Goal: Task Accomplishment & Management: Use online tool/utility

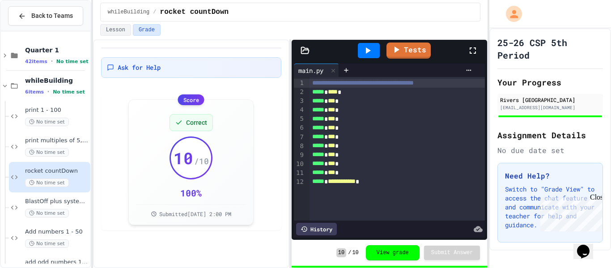
click at [1, 120] on div "print 1 - 100 No time set" at bounding box center [45, 116] width 89 height 30
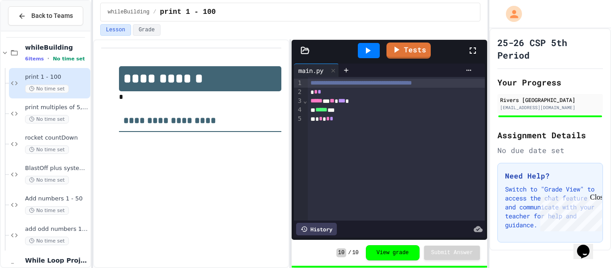
scroll to position [42, 0]
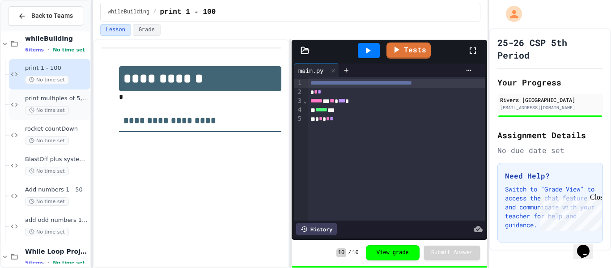
click at [28, 109] on span "No time set" at bounding box center [47, 110] width 44 height 9
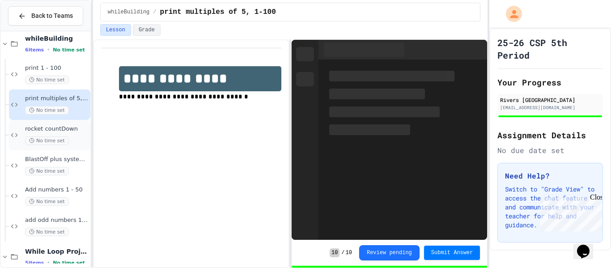
click at [34, 137] on span "No time set" at bounding box center [47, 140] width 44 height 9
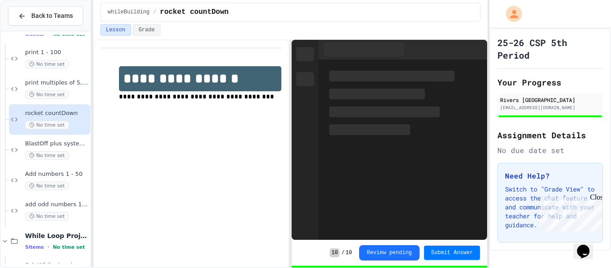
scroll to position [60, 0]
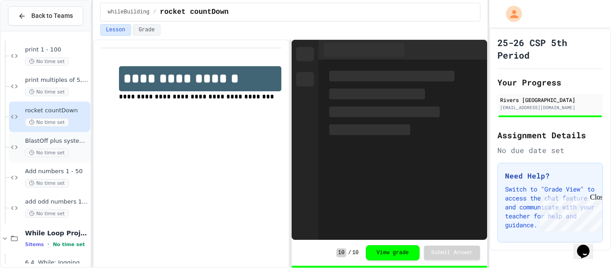
click at [47, 144] on span "BlastOff plus system check" at bounding box center [57, 141] width 64 height 8
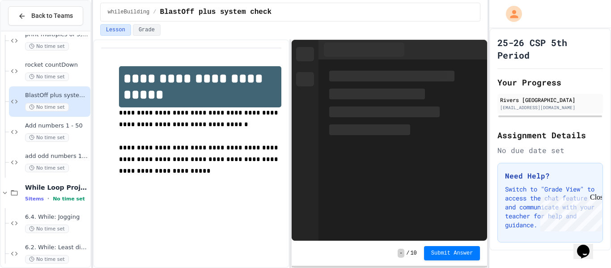
scroll to position [108, 0]
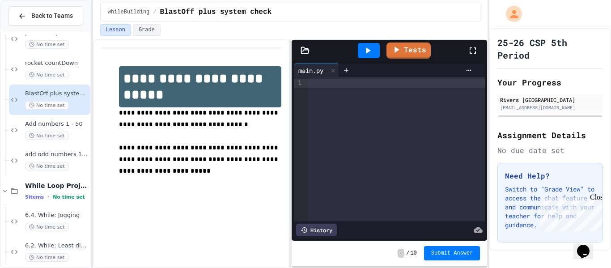
click at [358, 93] on div at bounding box center [397, 149] width 178 height 145
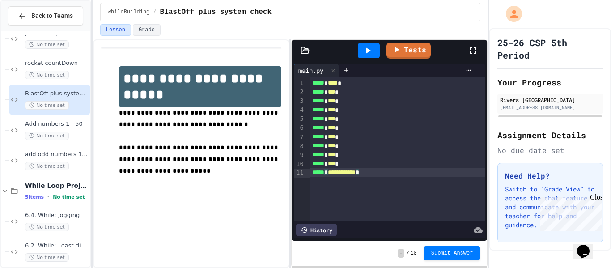
click at [371, 55] on icon at bounding box center [367, 50] width 11 height 11
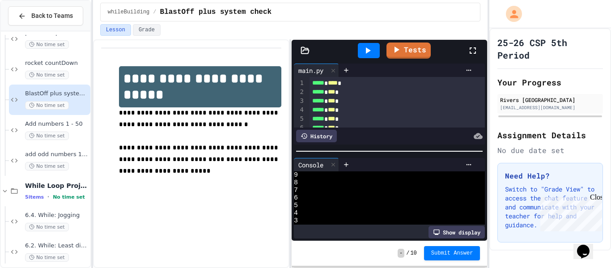
scroll to position [38, 0]
click at [462, 248] on button "Submit Answer" at bounding box center [452, 252] width 56 height 14
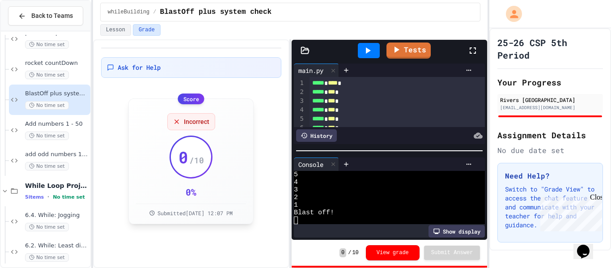
click at [198, 123] on span "Incorrect" at bounding box center [197, 121] width 26 height 9
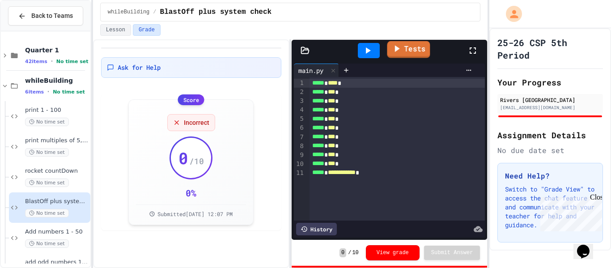
click at [410, 51] on link "Tests" at bounding box center [408, 49] width 43 height 17
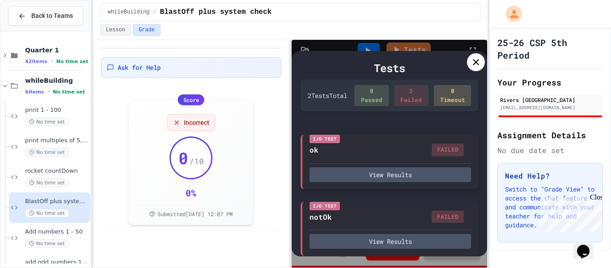
scroll to position [2, 0]
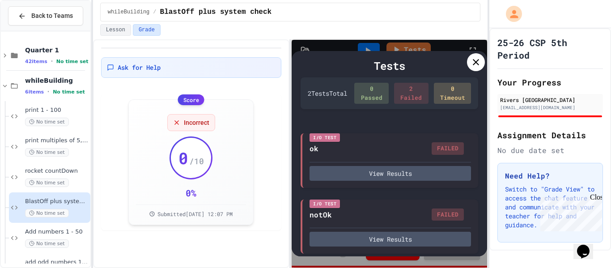
click at [474, 63] on icon at bounding box center [476, 62] width 11 height 11
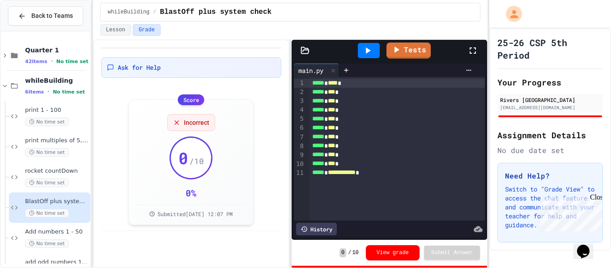
click at [481, 62] on div at bounding box center [478, 50] width 20 height 24
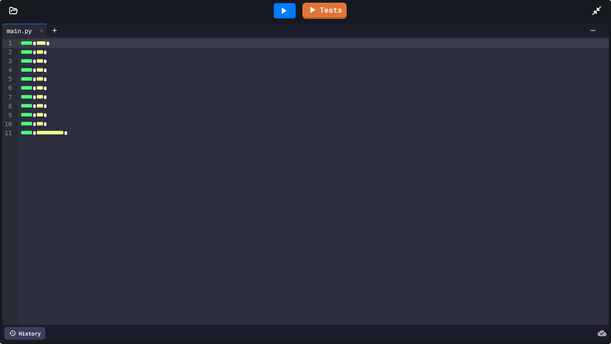
click at [596, 13] on icon at bounding box center [596, 10] width 9 height 9
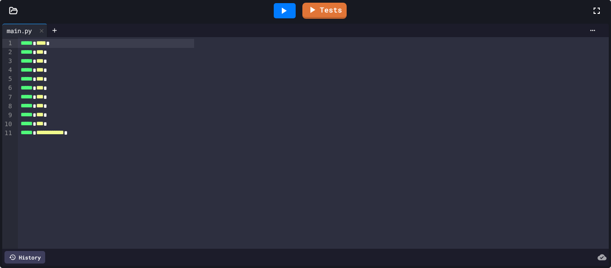
scroll to position [68, 0]
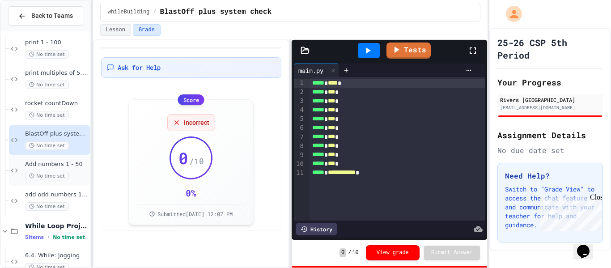
click at [63, 167] on span "Add numbers 1 - 50" at bounding box center [57, 165] width 64 height 8
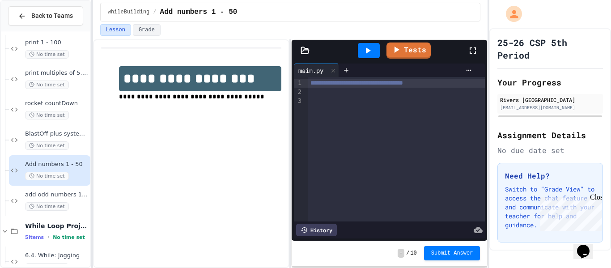
click at [329, 97] on div at bounding box center [397, 101] width 178 height 9
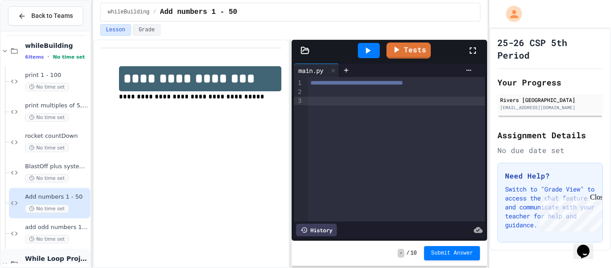
scroll to position [36, 0]
click at [318, 92] on div at bounding box center [397, 92] width 178 height 9
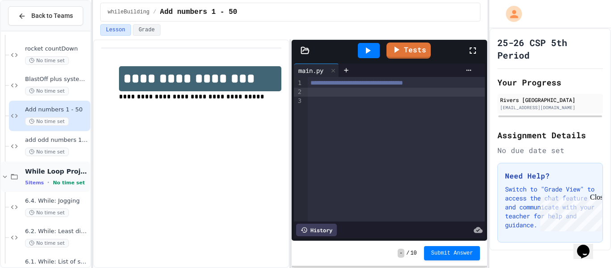
scroll to position [128, 0]
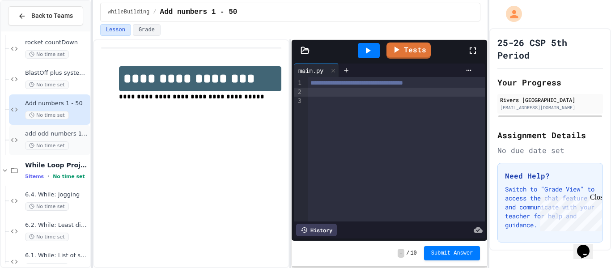
click at [41, 137] on span "add odd numbers 1-1000" at bounding box center [57, 134] width 64 height 8
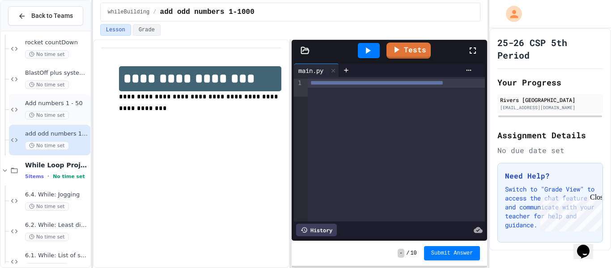
click at [69, 109] on div "Add numbers 1 - 50 No time set" at bounding box center [57, 110] width 64 height 20
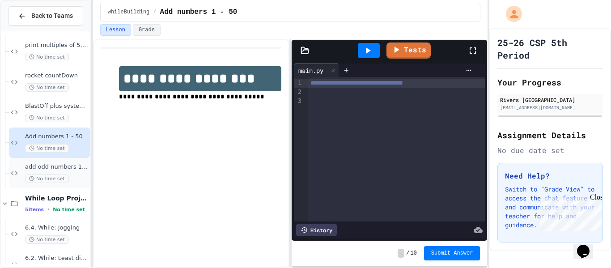
scroll to position [99, 0]
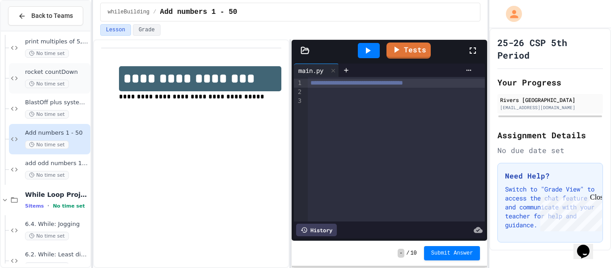
click at [60, 83] on span "No time set" at bounding box center [47, 84] width 44 height 9
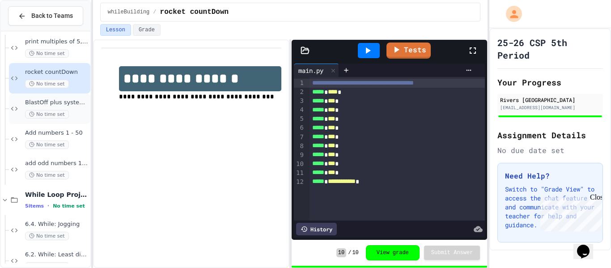
click at [69, 104] on span "BlastOff plus system check" at bounding box center [57, 103] width 64 height 8
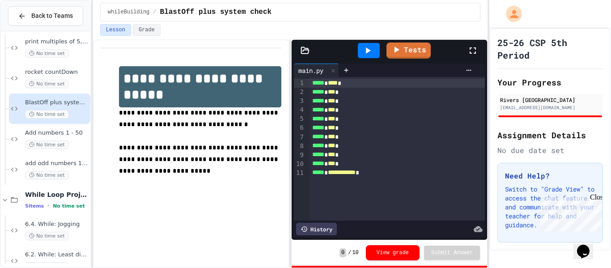
click at [475, 230] on icon at bounding box center [478, 229] width 9 height 6
click at [474, 67] on div at bounding box center [469, 70] width 14 height 7
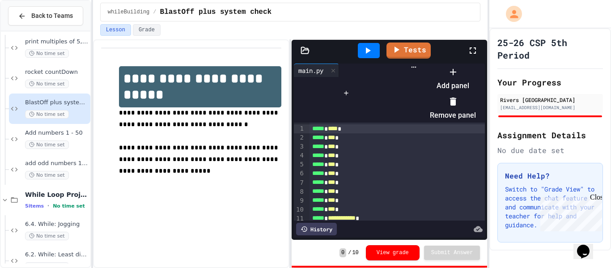
click at [440, 64] on div at bounding box center [448, 64] width 55 height 0
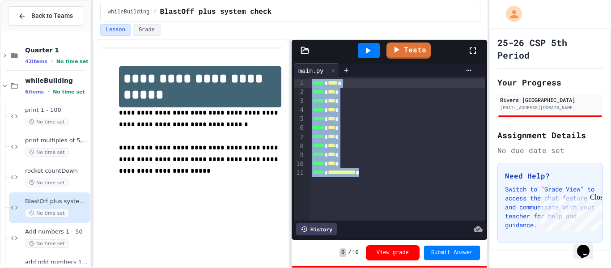
drag, startPoint x: 404, startPoint y: 178, endPoint x: 302, endPoint y: 82, distance: 140.6
click at [302, 82] on div "**********" at bounding box center [389, 149] width 191 height 144
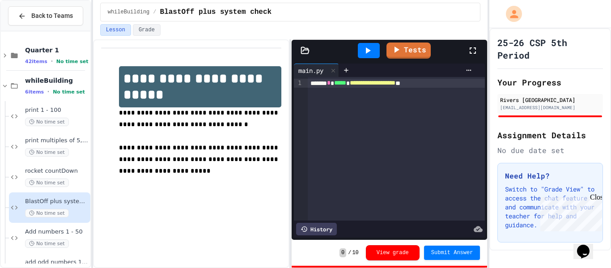
click at [396, 81] on span "**********" at bounding box center [373, 83] width 46 height 6
click at [455, 83] on div "**********" at bounding box center [397, 83] width 178 height 9
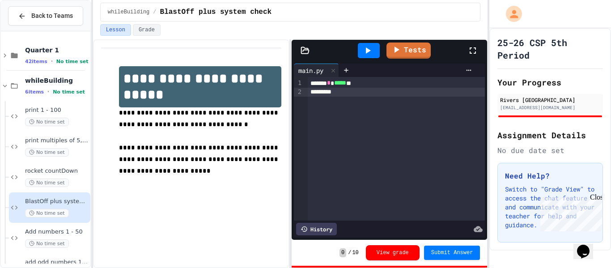
click at [344, 84] on span "*****" at bounding box center [340, 83] width 12 height 6
click at [417, 88] on div at bounding box center [397, 92] width 178 height 9
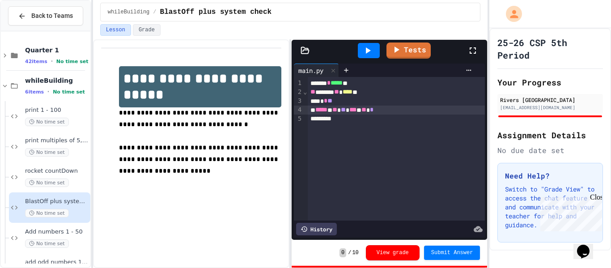
click at [341, 109] on div "***** * ** ** *** * ** *" at bounding box center [397, 110] width 178 height 9
click at [369, 111] on span "**" at bounding box center [366, 109] width 5 height 6
click at [426, 112] on div "***** * ** ** *** * ** *" at bounding box center [397, 110] width 178 height 9
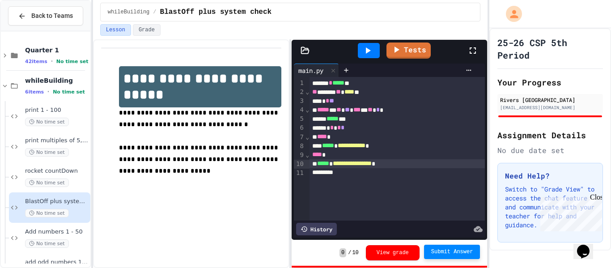
click at [451, 247] on button "Submit Answer" at bounding box center [452, 252] width 56 height 14
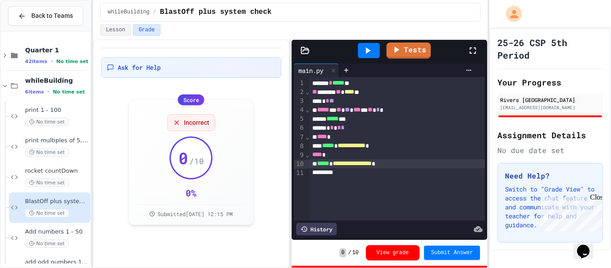
click at [377, 49] on div at bounding box center [369, 50] width 22 height 15
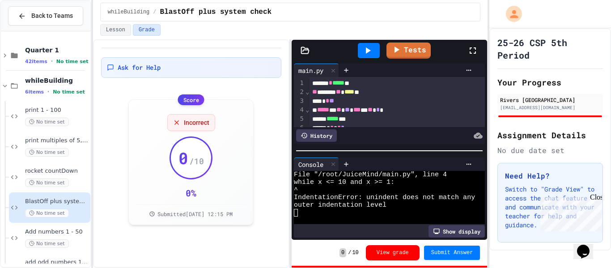
click at [472, 49] on icon at bounding box center [473, 50] width 11 height 11
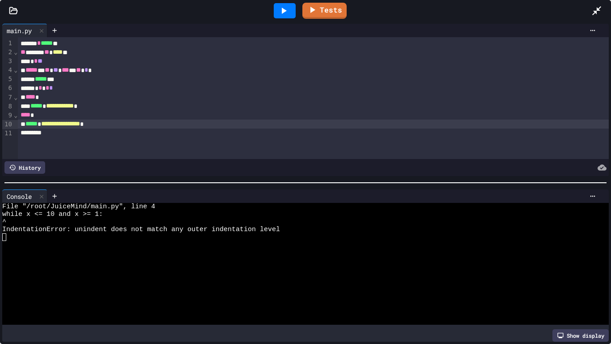
click at [30, 67] on span "*****" at bounding box center [32, 70] width 12 height 6
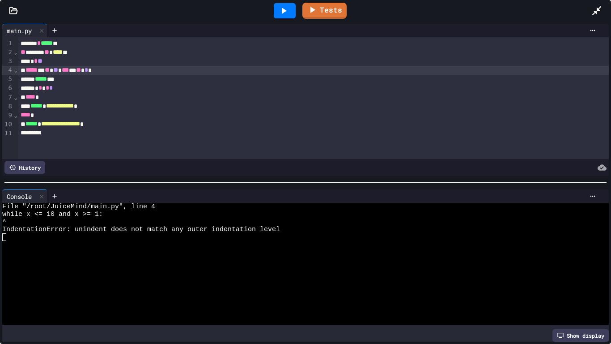
click at [26, 72] on div "***** * ** ** *** * ** * *" at bounding box center [314, 70] width 592 height 9
click at [285, 9] on icon at bounding box center [283, 10] width 11 height 11
click at [26, 98] on div "**** *" at bounding box center [314, 97] width 592 height 9
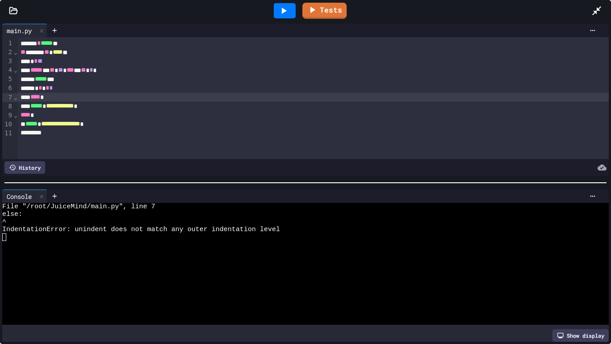
click at [279, 7] on icon at bounding box center [283, 10] width 11 height 11
click at [35, 108] on span "*****" at bounding box center [36, 105] width 12 height 6
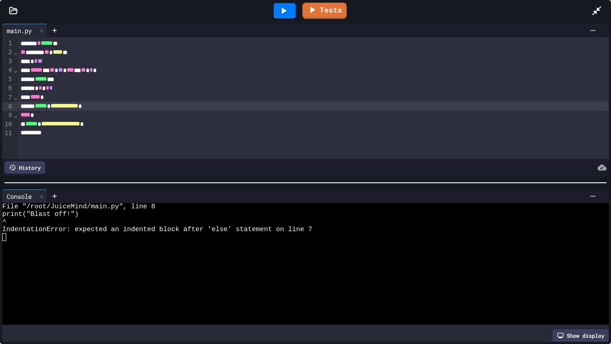
click at [283, 14] on icon at bounding box center [283, 10] width 11 height 11
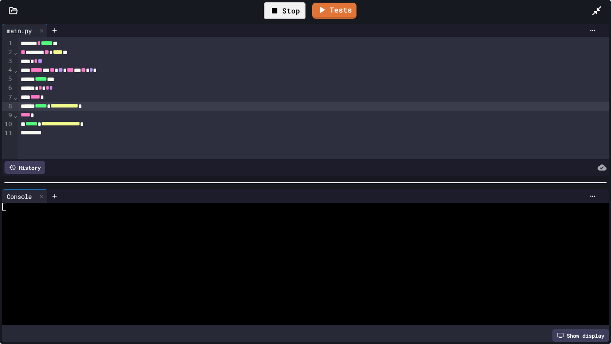
click at [62, 230] on div at bounding box center [302, 230] width 600 height 8
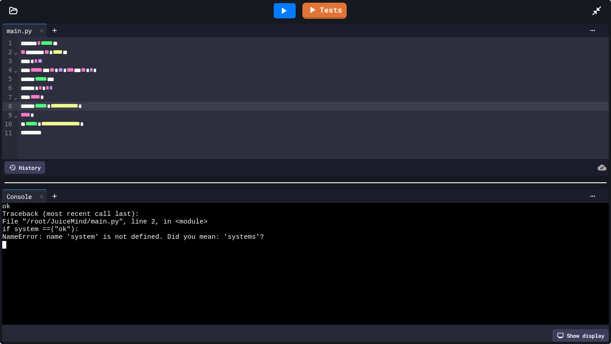
click at [53, 51] on div "** ****** ** * **** **" at bounding box center [314, 52] width 592 height 9
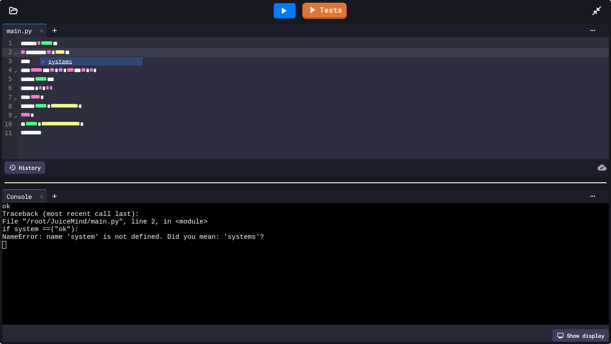
click at [282, 9] on icon at bounding box center [283, 10] width 11 height 11
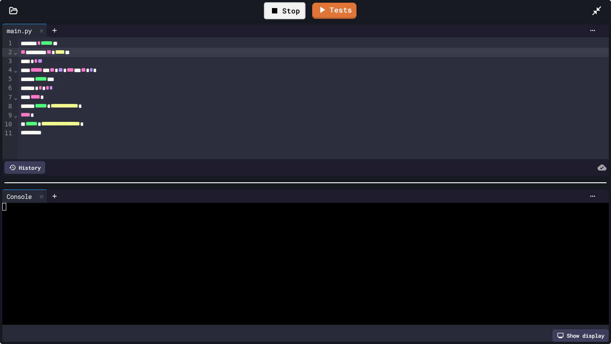
click at [8, 206] on div at bounding box center [302, 207] width 600 height 8
click at [281, 6] on icon at bounding box center [283, 10] width 11 height 11
click at [4, 211] on div at bounding box center [302, 214] width 600 height 8
type textarea "*"
click at [590, 12] on div "Tests" at bounding box center [309, 11] width 565 height 24
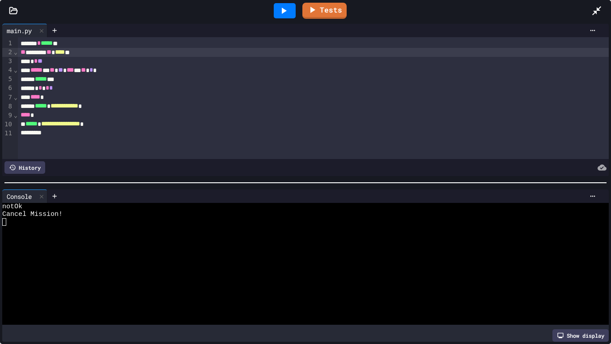
click at [592, 12] on icon at bounding box center [597, 10] width 11 height 11
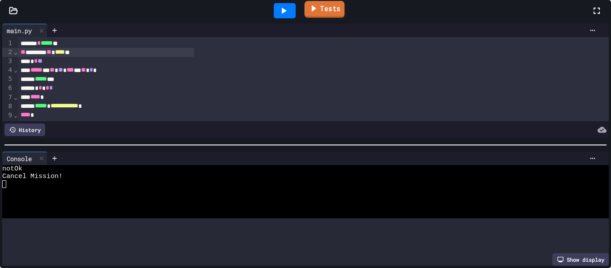
click at [345, 18] on link "Tests" at bounding box center [325, 9] width 40 height 17
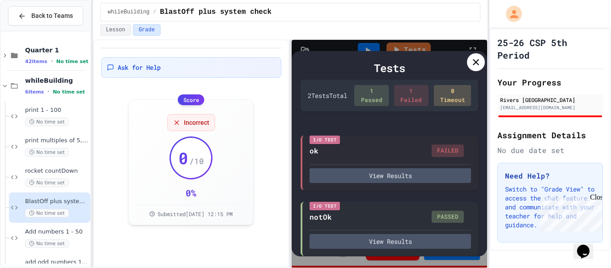
click at [477, 69] on div at bounding box center [476, 62] width 18 height 18
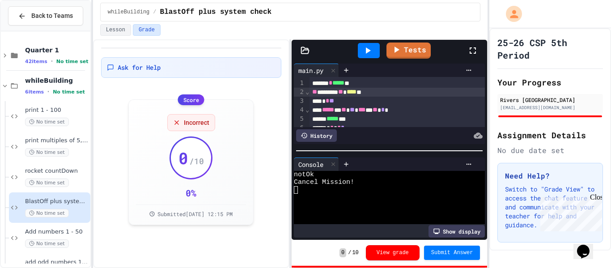
click at [474, 51] on icon at bounding box center [473, 50] width 11 height 11
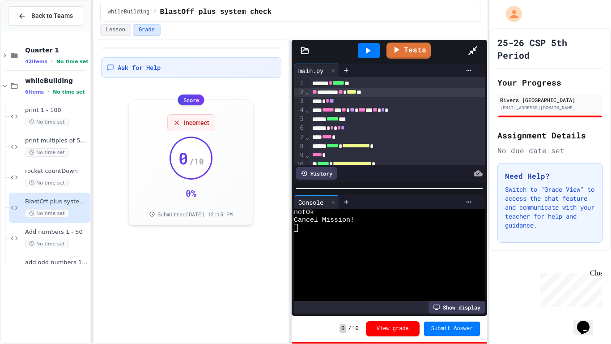
click at [362, 45] on icon at bounding box center [367, 50] width 11 height 11
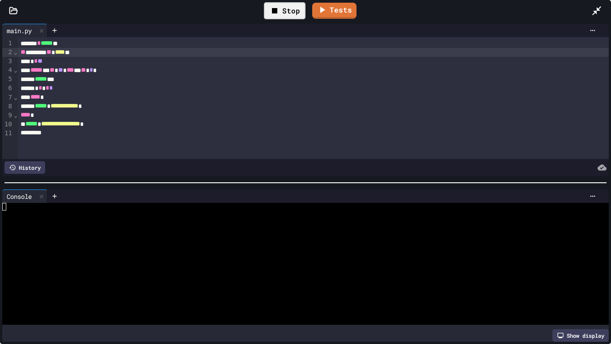
click at [6, 213] on div at bounding box center [302, 214] width 600 height 8
click at [602, 7] on div at bounding box center [602, 11] width 20 height 24
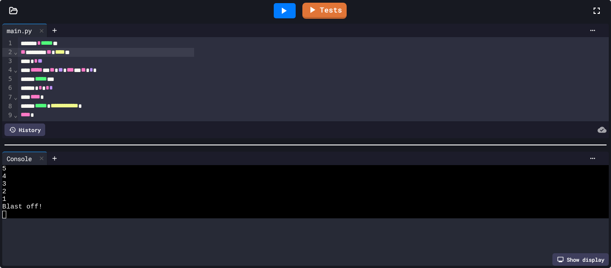
scroll to position [46, 0]
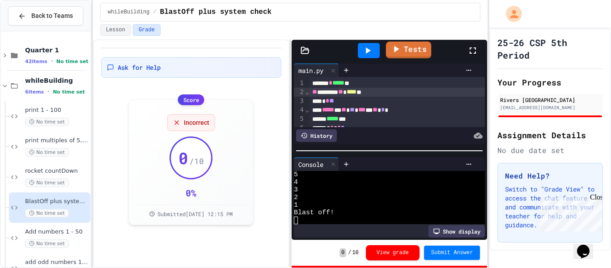
click at [415, 46] on link "Tests" at bounding box center [408, 50] width 45 height 17
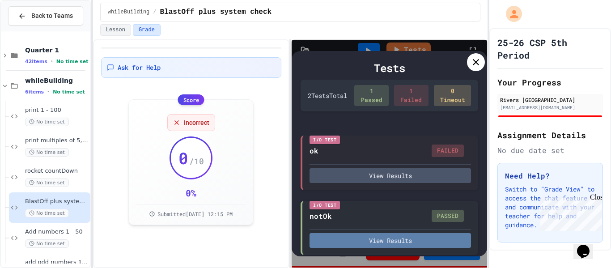
click at [414, 240] on button "View Results" at bounding box center [391, 240] width 162 height 15
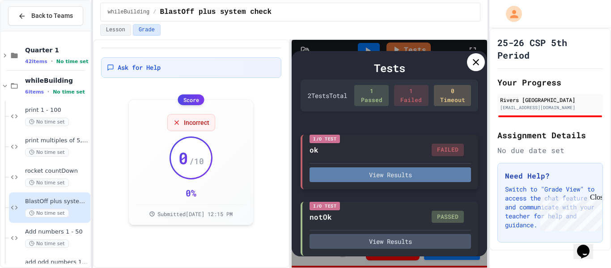
click at [424, 181] on button "View Results" at bounding box center [391, 174] width 162 height 15
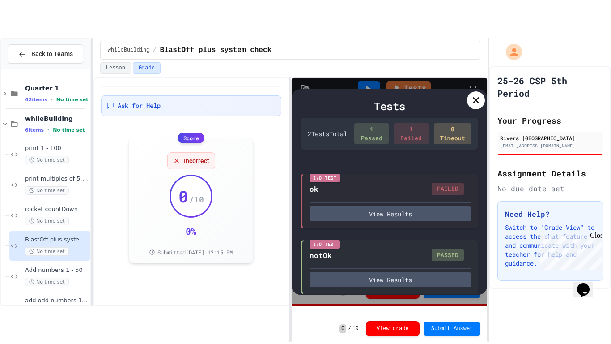
scroll to position [3, 0]
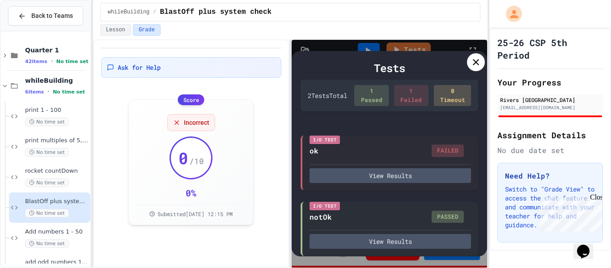
click at [471, 66] on icon at bounding box center [476, 62] width 11 height 11
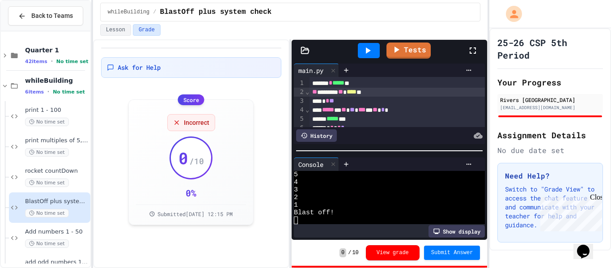
click at [470, 50] on icon at bounding box center [473, 50] width 11 height 11
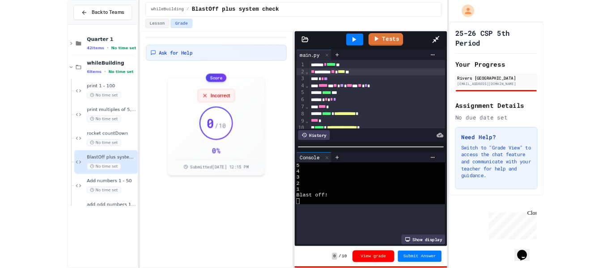
scroll to position [0, 0]
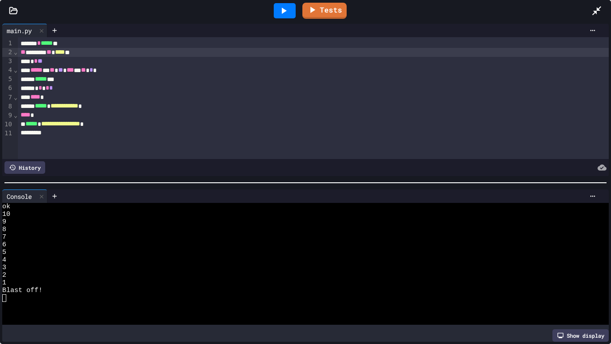
click at [78, 109] on span "**********" at bounding box center [65, 105] width 28 height 6
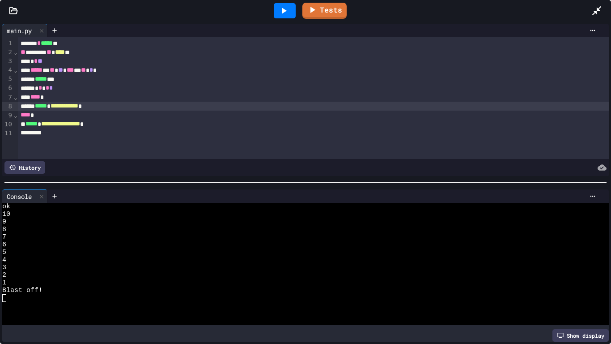
click at [292, 11] on div at bounding box center [285, 10] width 22 height 15
click at [132, 218] on div at bounding box center [302, 222] width 600 height 8
click at [593, 11] on icon at bounding box center [597, 10] width 11 height 11
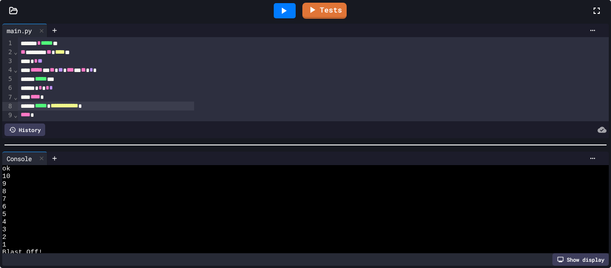
scroll to position [46, 0]
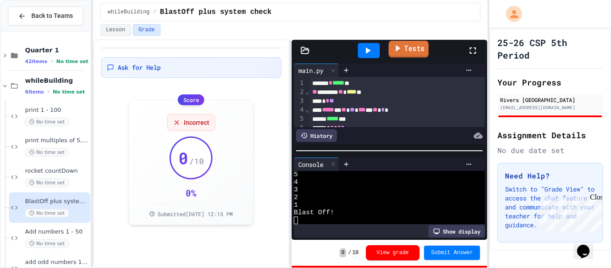
click at [394, 55] on link "Tests" at bounding box center [408, 49] width 40 height 17
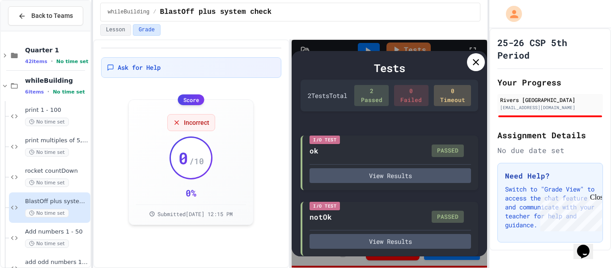
click at [475, 65] on icon at bounding box center [476, 62] width 11 height 11
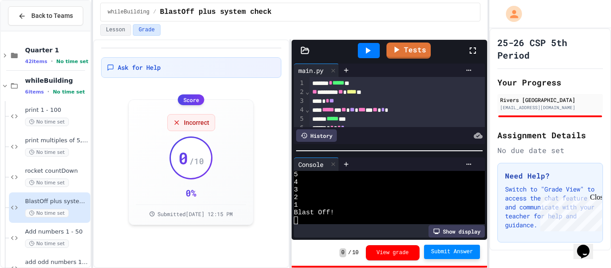
click at [449, 253] on span "Submit Answer" at bounding box center [452, 251] width 42 height 7
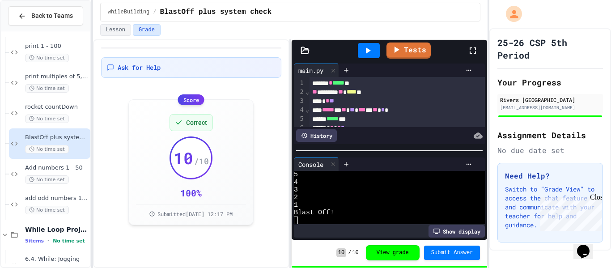
scroll to position [65, 0]
click at [35, 164] on span "Add numbers 1 - 50" at bounding box center [57, 167] width 64 height 8
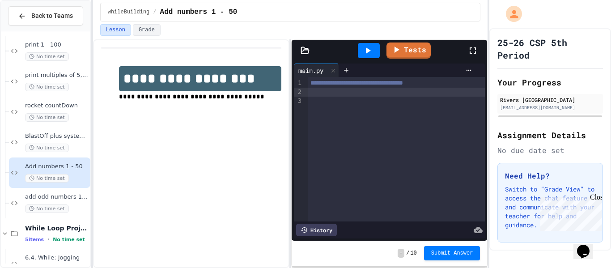
click at [341, 89] on div at bounding box center [397, 92] width 178 height 9
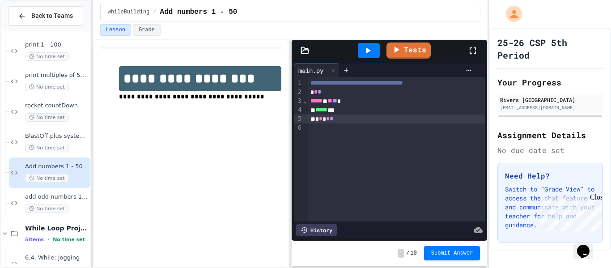
click at [369, 50] on icon at bounding box center [368, 50] width 5 height 6
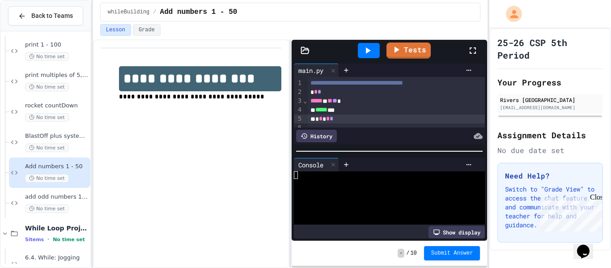
click at [362, 49] on div at bounding box center [369, 50] width 22 height 15
click at [296, 179] on div at bounding box center [384, 183] width 181 height 8
click at [370, 47] on icon at bounding box center [367, 50] width 11 height 11
click at [371, 48] on icon at bounding box center [367, 50] width 11 height 11
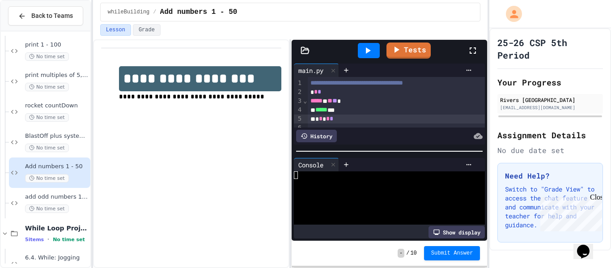
click at [371, 48] on icon at bounding box center [367, 50] width 11 height 11
click at [470, 51] on icon at bounding box center [473, 50] width 11 height 11
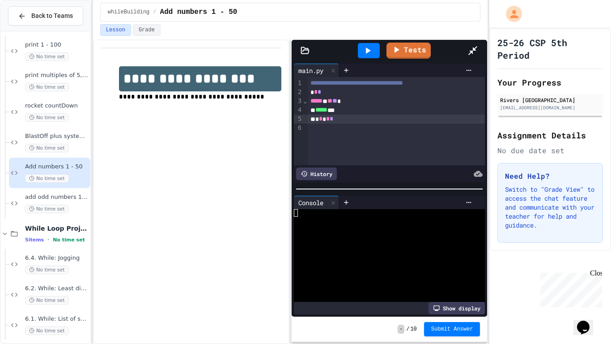
click at [478, 45] on icon at bounding box center [473, 50] width 11 height 11
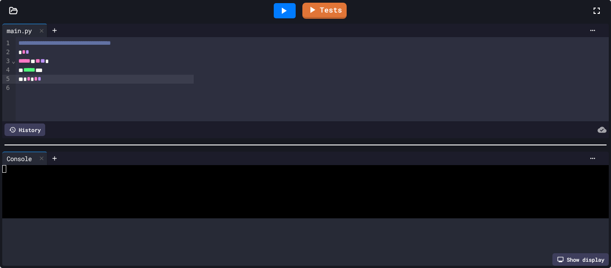
click at [289, 16] on icon at bounding box center [283, 10] width 11 height 11
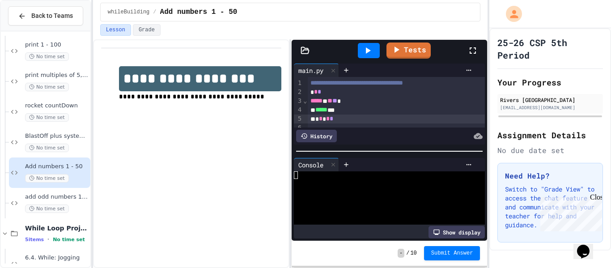
click at [376, 45] on div at bounding box center [369, 50] width 22 height 15
click at [374, 45] on div at bounding box center [369, 50] width 22 height 15
click at [332, 102] on span "**" at bounding box center [330, 101] width 5 height 6
click at [369, 53] on icon at bounding box center [367, 50] width 11 height 11
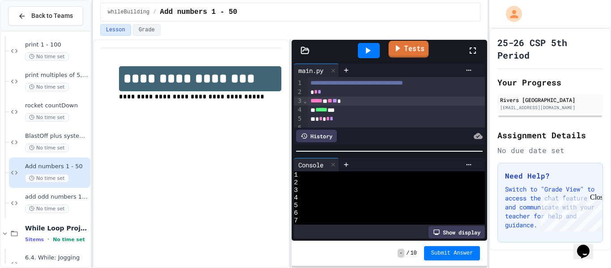
click at [425, 52] on link "Tests" at bounding box center [408, 49] width 40 height 17
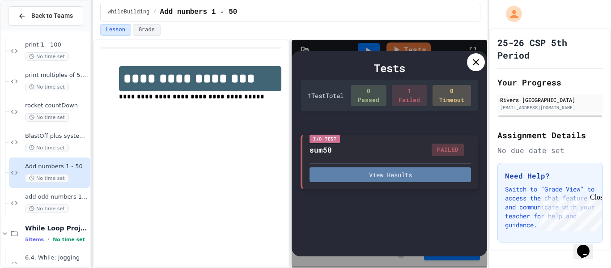
click at [407, 174] on button "View Results" at bounding box center [391, 174] width 162 height 15
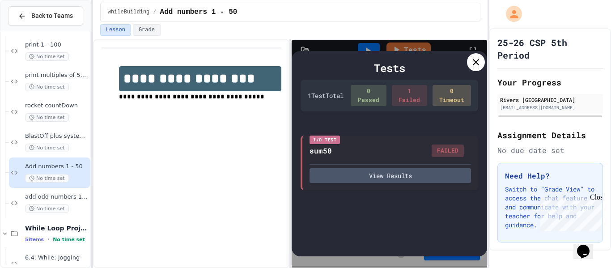
click at [471, 63] on icon at bounding box center [476, 62] width 11 height 11
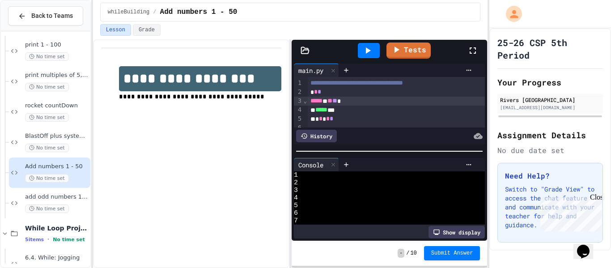
click at [469, 54] on icon at bounding box center [473, 50] width 11 height 11
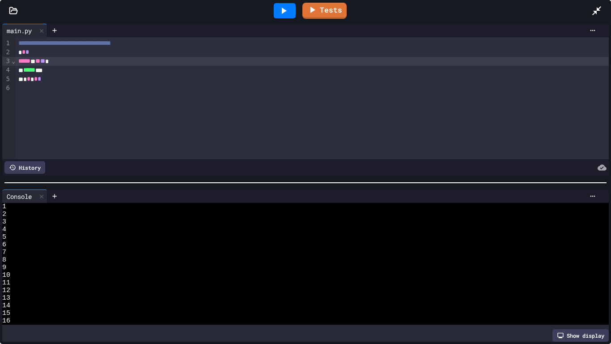
click at [596, 8] on icon at bounding box center [597, 10] width 11 height 11
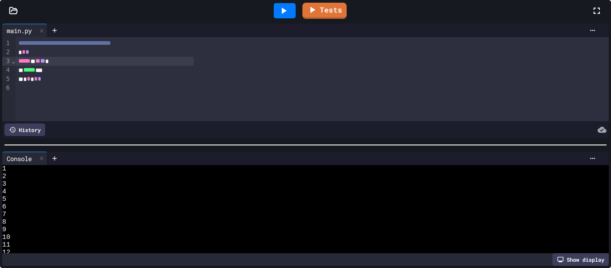
scroll to position [68, 0]
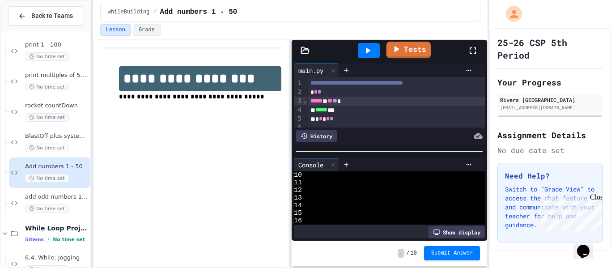
click at [418, 53] on link "Tests" at bounding box center [408, 50] width 45 height 17
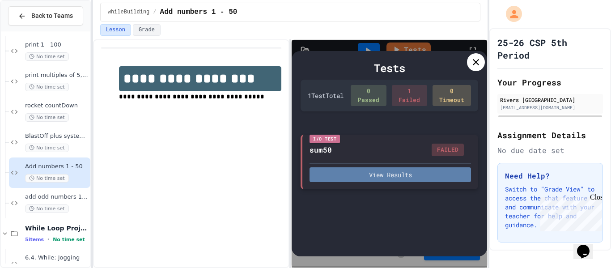
click at [432, 175] on button "View Results" at bounding box center [391, 174] width 162 height 15
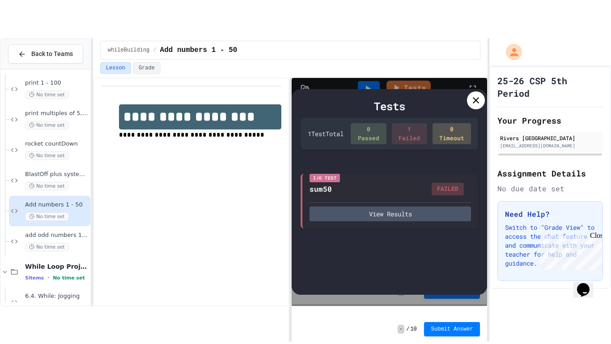
scroll to position [0, 0]
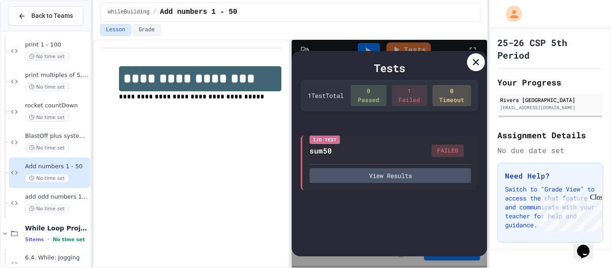
click at [473, 55] on div at bounding box center [476, 62] width 18 height 18
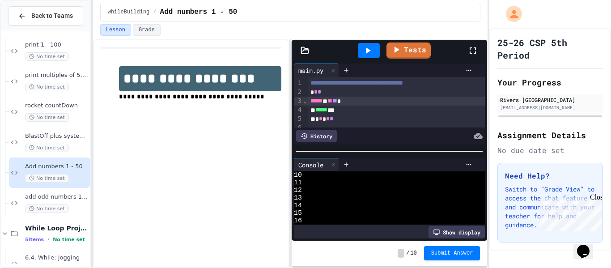
click at [473, 51] on icon at bounding box center [473, 50] width 11 height 11
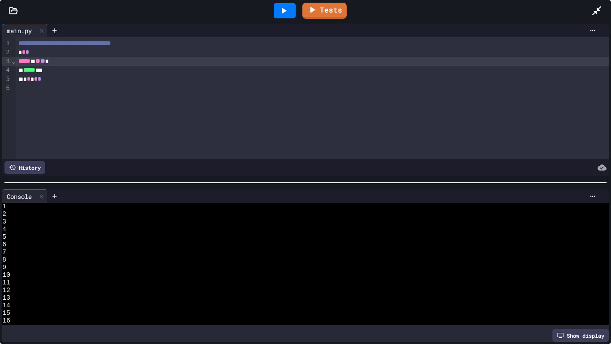
click at [283, 12] on icon at bounding box center [284, 11] width 5 height 6
click at [592, 6] on icon at bounding box center [597, 10] width 11 height 11
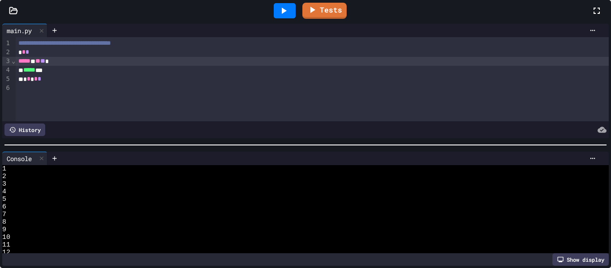
scroll to position [68, 0]
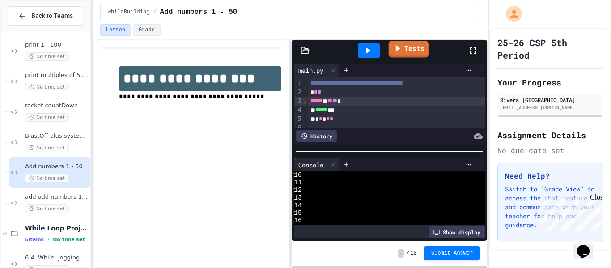
click at [396, 49] on icon at bounding box center [398, 48] width 4 height 7
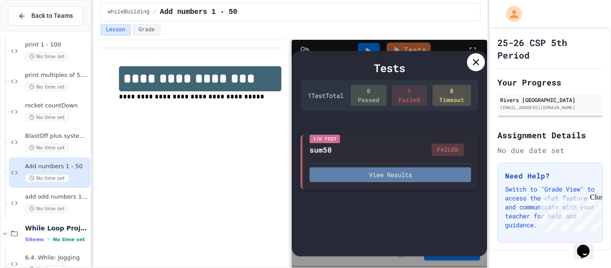
click at [390, 173] on button "View Results" at bounding box center [391, 174] width 162 height 15
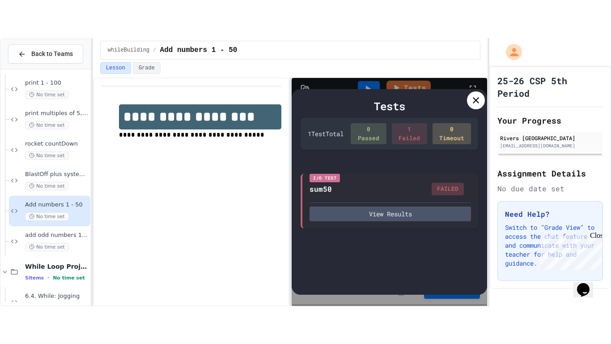
scroll to position [0, 0]
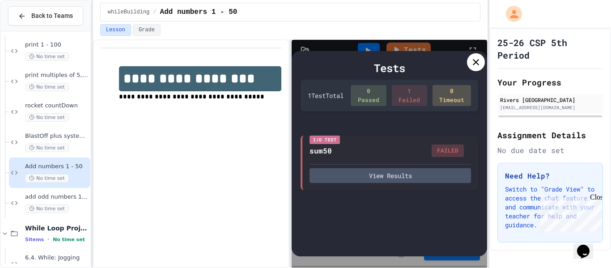
click at [468, 61] on div at bounding box center [476, 62] width 18 height 18
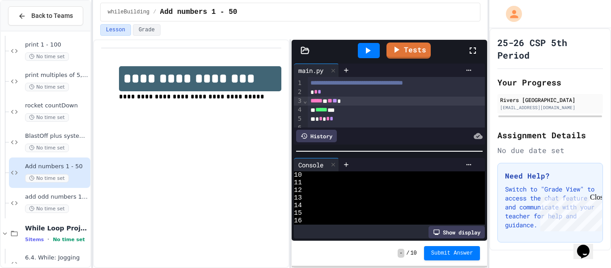
click at [469, 54] on icon at bounding box center [473, 50] width 11 height 11
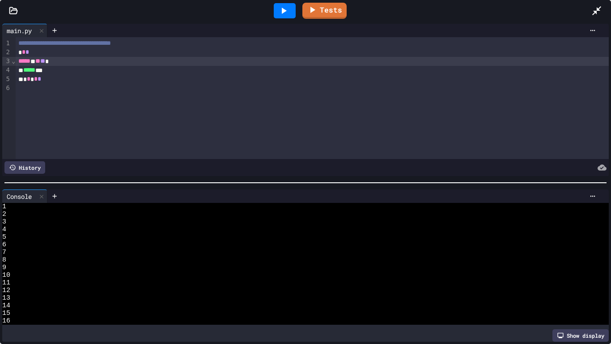
click at [30, 55] on div "* * *" at bounding box center [312, 52] width 593 height 9
click at [57, 92] on div "* * * * *" at bounding box center [312, 88] width 593 height 9
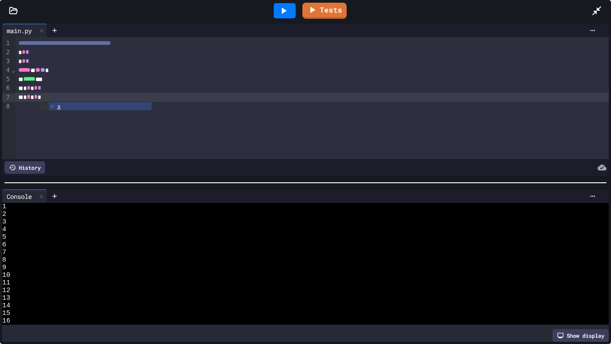
click at [72, 82] on div "***** ***" at bounding box center [312, 79] width 593 height 9
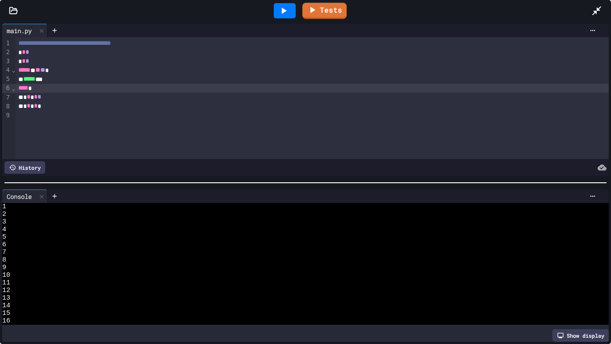
click at [289, 8] on icon at bounding box center [283, 10] width 11 height 11
click at [274, 13] on icon at bounding box center [274, 10] width 5 height 5
click at [592, 13] on icon at bounding box center [597, 10] width 11 height 11
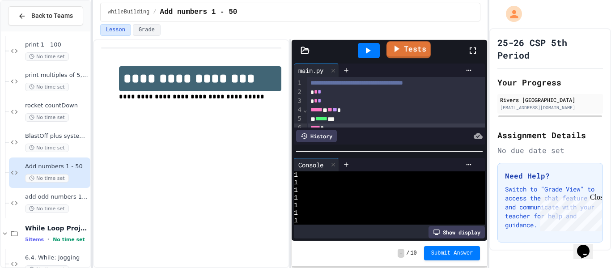
click at [400, 51] on icon at bounding box center [396, 48] width 11 height 11
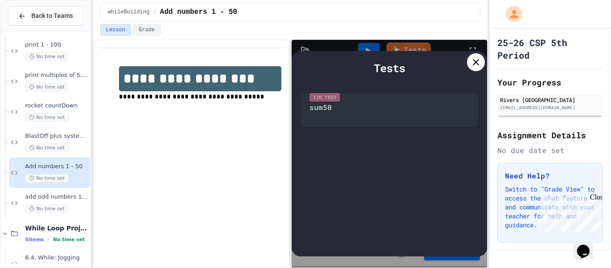
click at [475, 59] on icon at bounding box center [476, 62] width 11 height 11
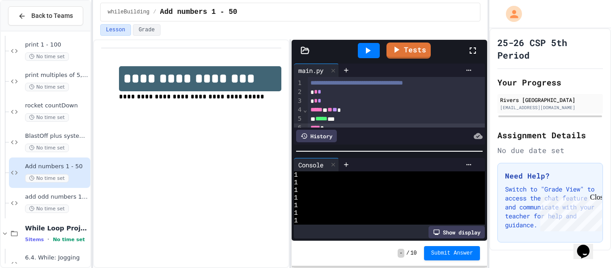
click at [418, 58] on div "Tests" at bounding box center [393, 50] width 149 height 24
click at [417, 55] on link "Tests" at bounding box center [408, 49] width 41 height 17
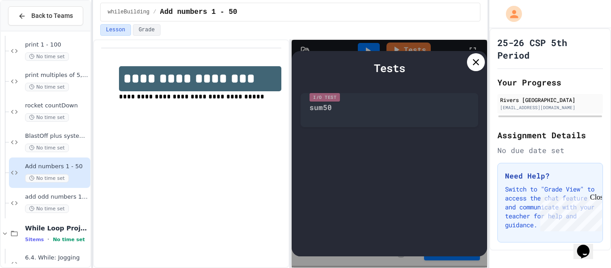
click at [475, 64] on icon at bounding box center [476, 62] width 6 height 6
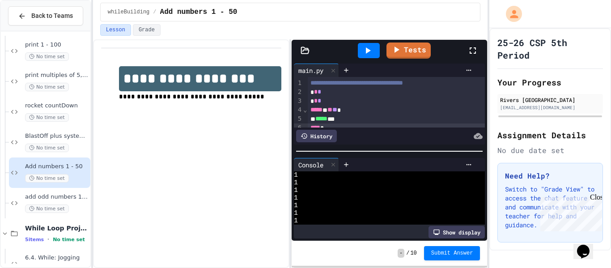
click at [475, 50] on icon at bounding box center [473, 50] width 11 height 11
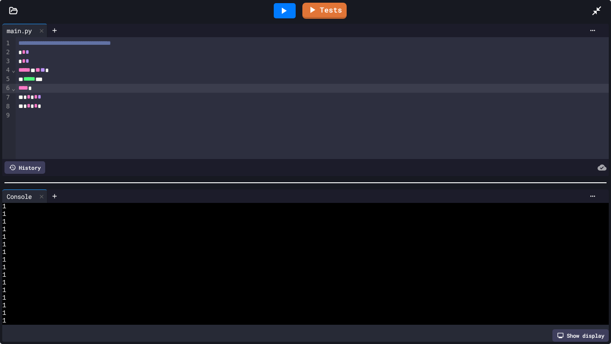
click at [33, 89] on div "**** *" at bounding box center [312, 88] width 593 height 9
click at [36, 88] on div "**** *" at bounding box center [312, 88] width 593 height 9
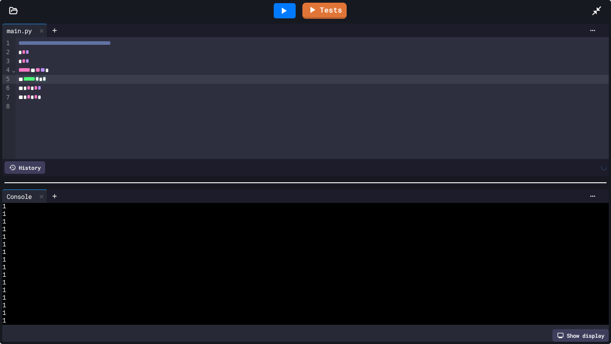
click at [289, 8] on icon at bounding box center [283, 10] width 11 height 11
click at [610, 15] on div at bounding box center [602, 11] width 20 height 24
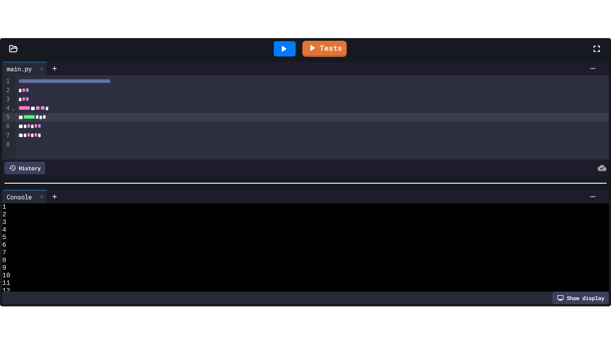
scroll to position [68, 0]
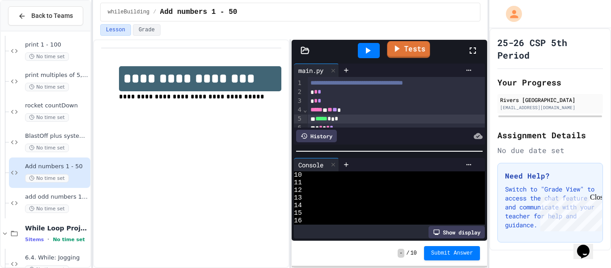
click at [413, 50] on link "Tests" at bounding box center [408, 49] width 43 height 17
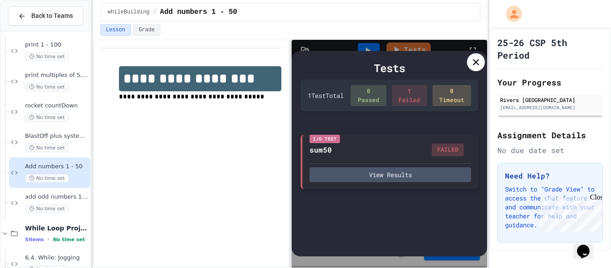
click at [379, 166] on div "View Results" at bounding box center [391, 172] width 162 height 19
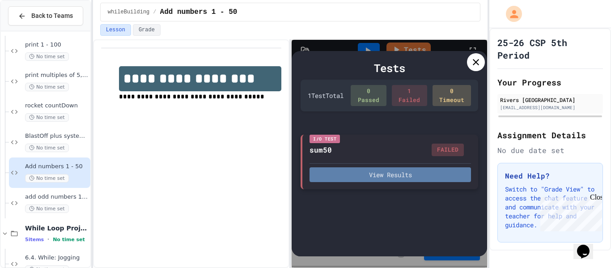
click at [383, 171] on button "View Results" at bounding box center [391, 174] width 162 height 15
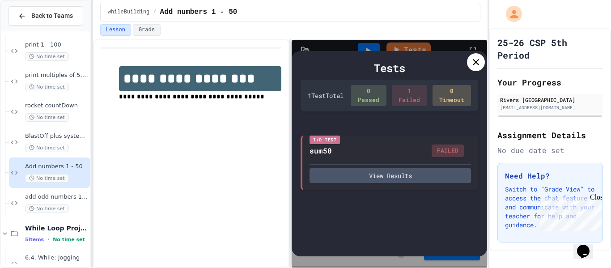
click at [463, 32] on div "Lesson Grade" at bounding box center [290, 30] width 381 height 12
click at [466, 32] on div "Lesson Grade" at bounding box center [290, 30] width 381 height 12
click at [468, 31] on div "Lesson Grade" at bounding box center [290, 30] width 381 height 12
click at [471, 29] on div "Lesson Grade" at bounding box center [290, 30] width 381 height 12
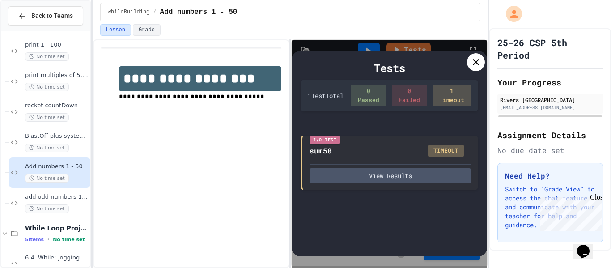
click at [476, 63] on icon at bounding box center [476, 62] width 11 height 11
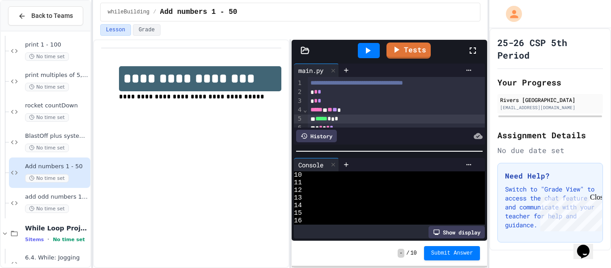
click at [474, 50] on icon at bounding box center [473, 50] width 11 height 11
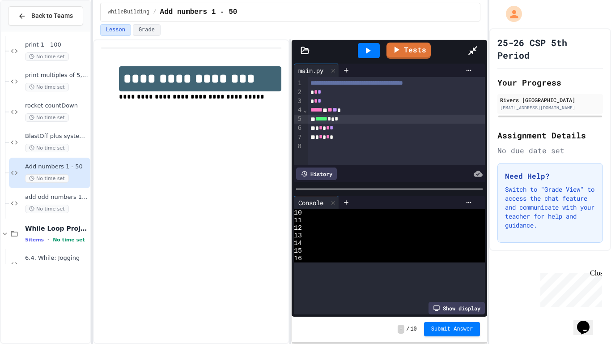
scroll to position [0, 0]
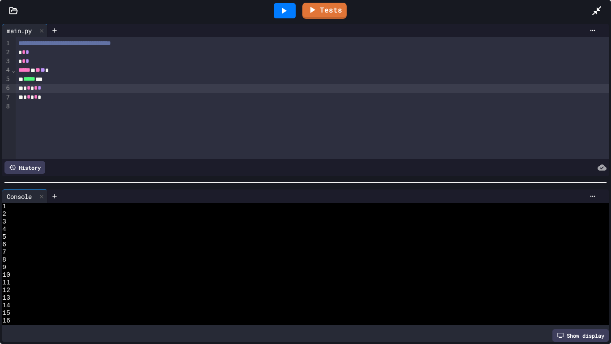
click at [47, 89] on div "* * * * *" at bounding box center [312, 88] width 593 height 9
click at [58, 83] on div "***** ***" at bounding box center [312, 79] width 593 height 9
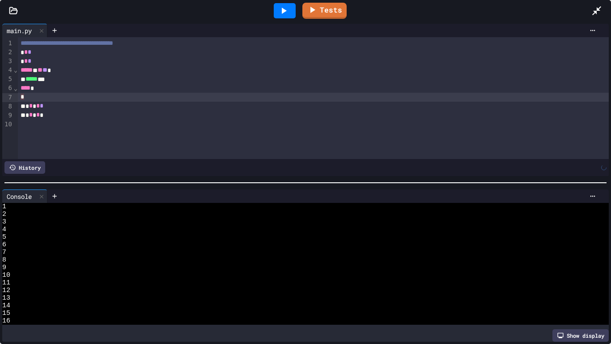
click at [34, 96] on div "*" at bounding box center [314, 97] width 592 height 9
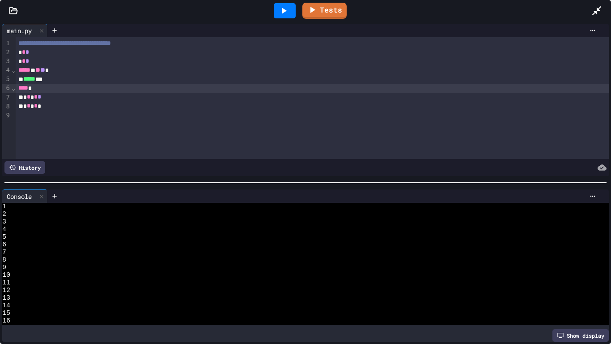
click at [284, 3] on div at bounding box center [285, 10] width 22 height 15
click at [291, 4] on div "Stop" at bounding box center [285, 10] width 42 height 17
click at [51, 105] on div "* * * * *" at bounding box center [312, 106] width 593 height 9
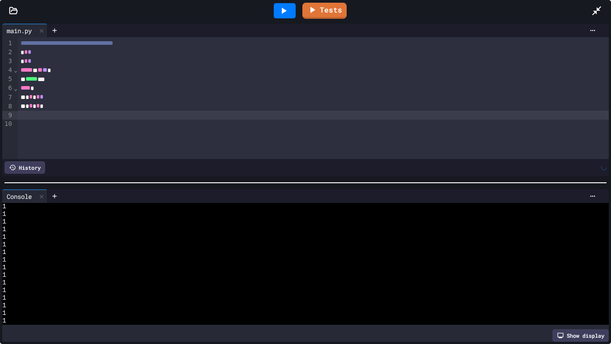
click at [284, 8] on icon at bounding box center [283, 10] width 11 height 11
click at [124, 116] on div at bounding box center [314, 115] width 592 height 9
click at [124, 112] on div at bounding box center [314, 115] width 592 height 9
click at [120, 108] on div "* * * * *" at bounding box center [314, 106] width 592 height 9
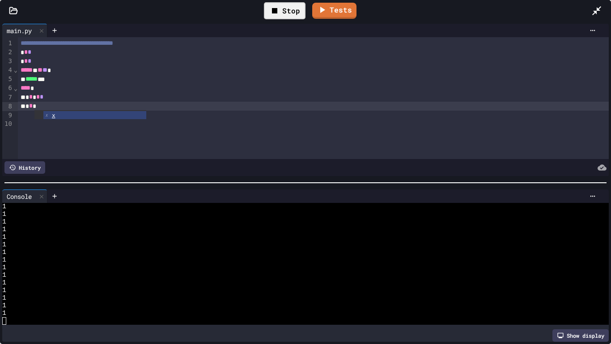
click at [271, 3] on div "Stop" at bounding box center [285, 10] width 42 height 17
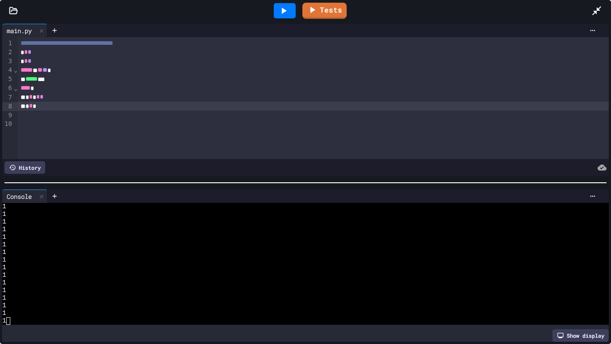
click at [278, 8] on icon at bounding box center [283, 10] width 11 height 11
click at [146, 105] on div "* * *" at bounding box center [314, 106] width 592 height 9
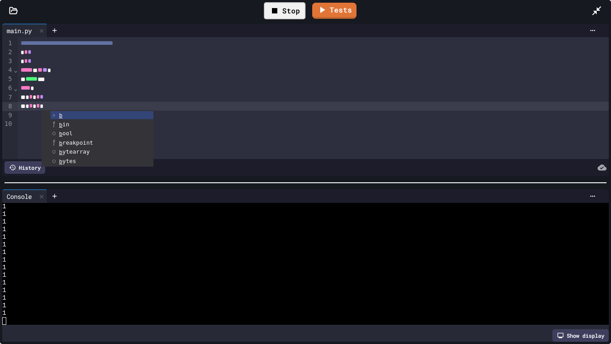
click at [275, 6] on icon at bounding box center [274, 10] width 11 height 11
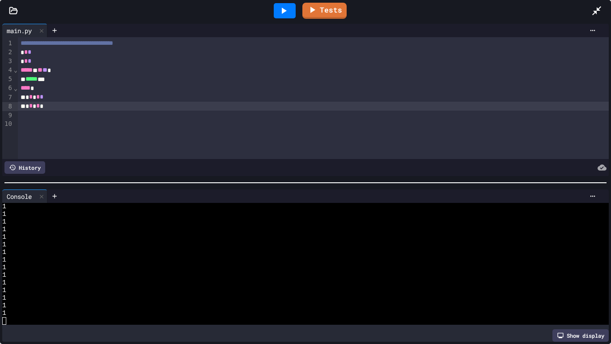
click at [279, 9] on icon at bounding box center [283, 10] width 11 height 11
click at [113, 106] on div "* * * * *" at bounding box center [314, 106] width 592 height 9
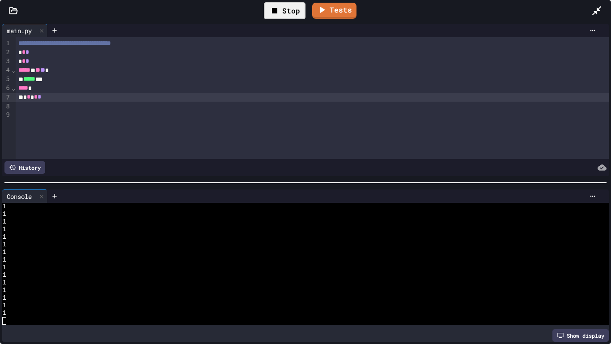
click at [286, 9] on div "Stop" at bounding box center [285, 10] width 42 height 17
click at [286, 9] on icon at bounding box center [283, 10] width 11 height 11
click at [128, 97] on div "* * * * *" at bounding box center [312, 97] width 593 height 9
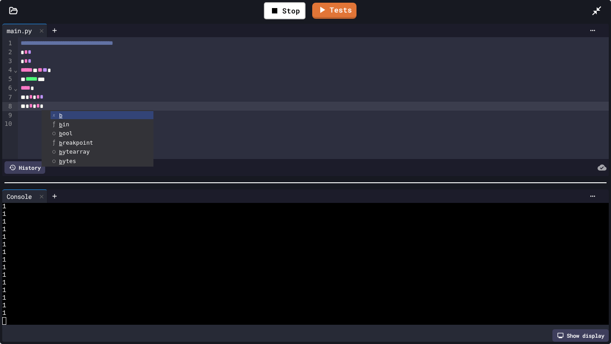
click at [49, 87] on div "**** *" at bounding box center [314, 88] width 592 height 9
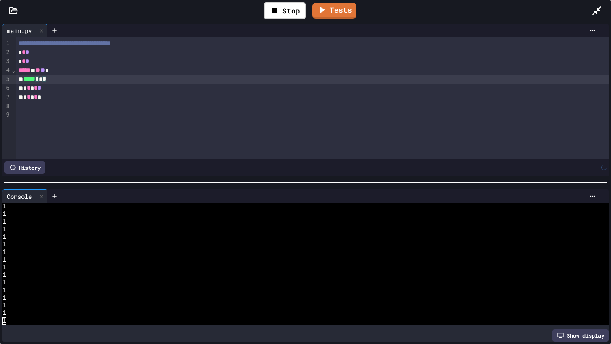
click at [311, 3] on div "Stop Tests" at bounding box center [309, 11] width 565 height 26
click at [307, 5] on div "Stop" at bounding box center [285, 11] width 51 height 26
click at [303, 8] on div "Stop" at bounding box center [285, 10] width 42 height 17
click at [319, 9] on link "Tests" at bounding box center [324, 9] width 41 height 17
click at [272, 12] on div at bounding box center [284, 11] width 31 height 24
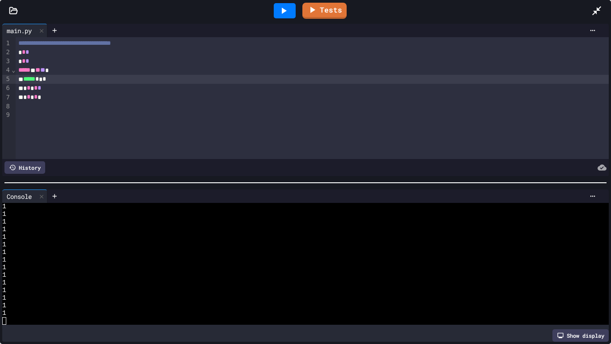
click at [280, 11] on icon at bounding box center [283, 10] width 11 height 11
click at [277, 16] on div at bounding box center [285, 10] width 22 height 15
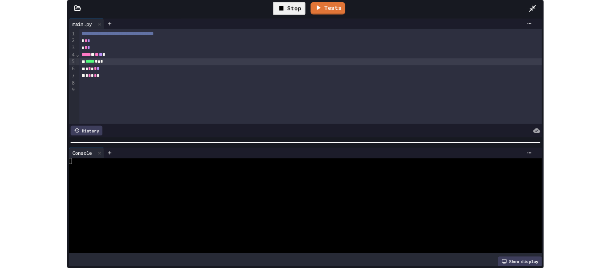
scroll to position [266, 0]
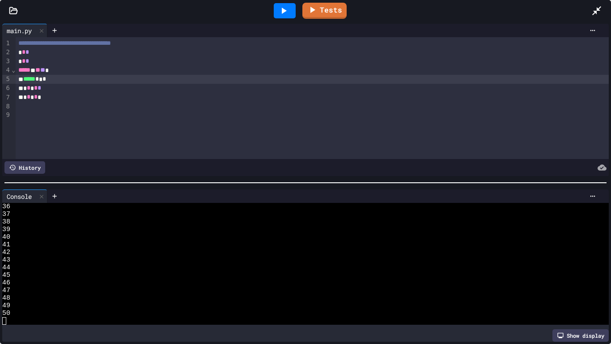
click at [589, 7] on div "Tests" at bounding box center [309, 11] width 565 height 24
click at [596, 9] on icon at bounding box center [597, 10] width 11 height 11
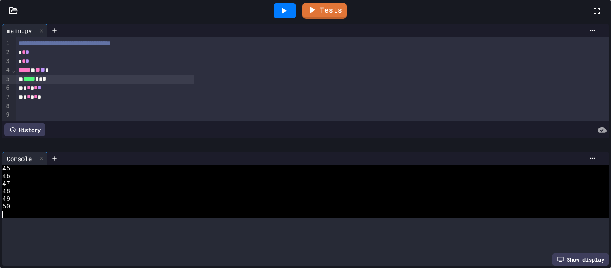
scroll to position [335, 0]
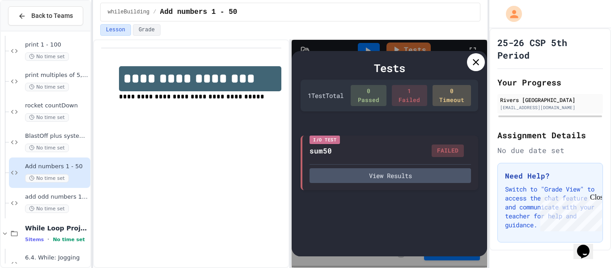
click at [486, 64] on div "Tests 1 Test Total 0 Passed 1 Failed 0 Timeout I/O Test sum50 FAILED View Resul…" at bounding box center [390, 153] width 196 height 205
click at [481, 65] on icon at bounding box center [476, 62] width 11 height 11
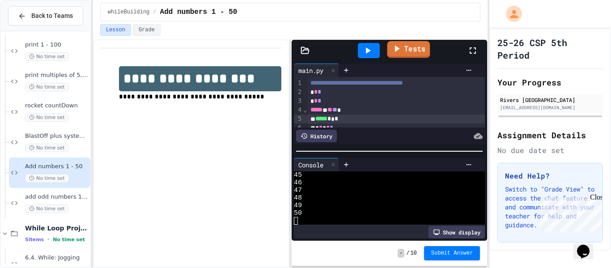
click at [400, 50] on icon at bounding box center [397, 48] width 10 height 11
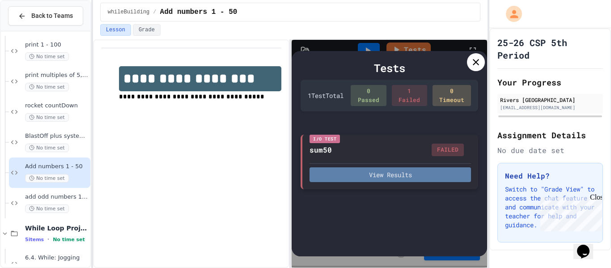
click at [373, 172] on button "View Results" at bounding box center [391, 174] width 162 height 15
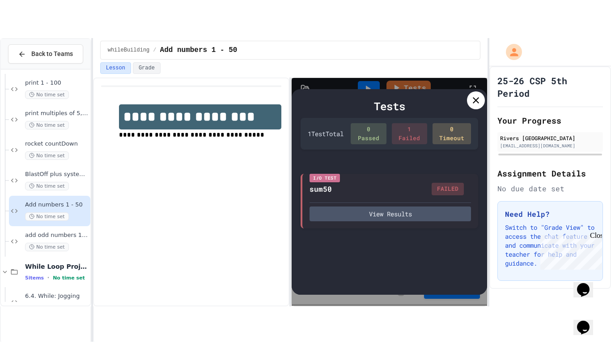
scroll to position [0, 0]
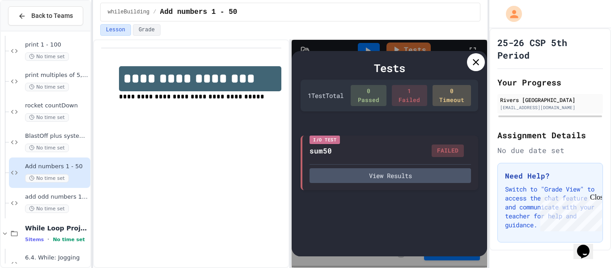
click at [475, 59] on icon at bounding box center [476, 62] width 11 height 11
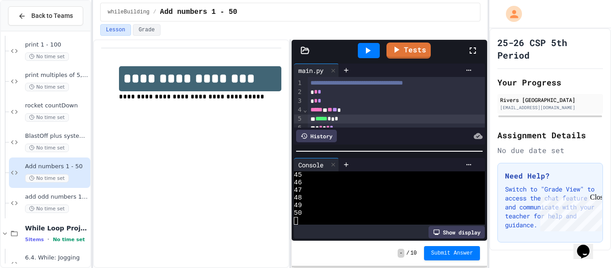
click at [474, 50] on icon at bounding box center [473, 50] width 11 height 11
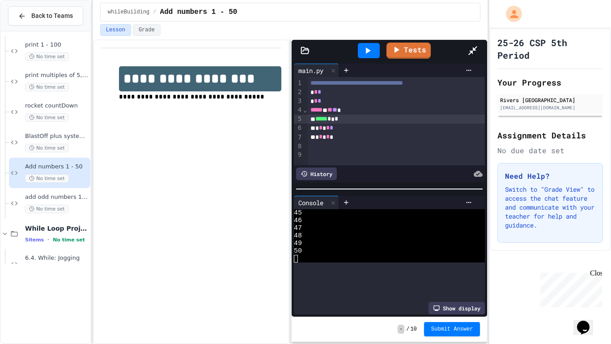
scroll to position [266, 0]
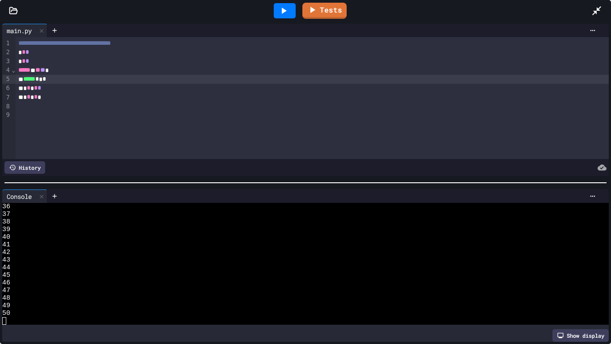
click at [63, 87] on div "* * * * *" at bounding box center [312, 88] width 593 height 9
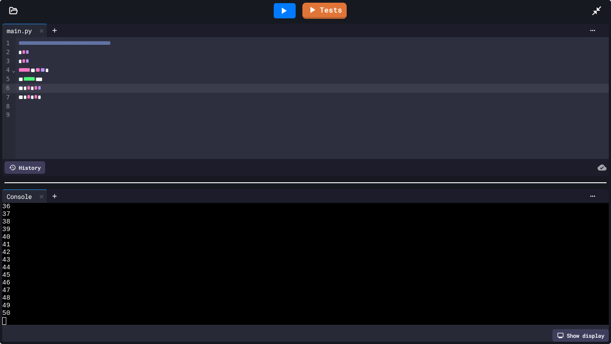
click at [71, 81] on div "***** ***" at bounding box center [312, 79] width 593 height 9
click at [280, 9] on icon at bounding box center [283, 10] width 11 height 11
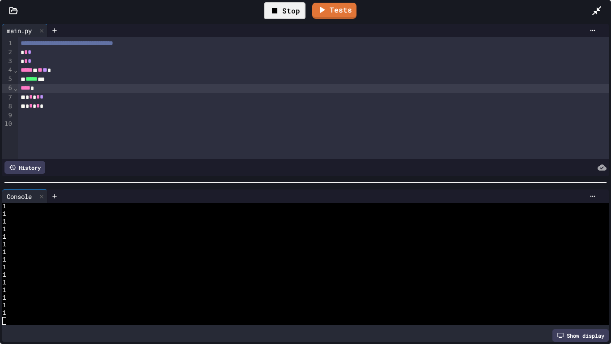
scroll to position [7607, 0]
click at [54, 112] on div at bounding box center [314, 115] width 592 height 9
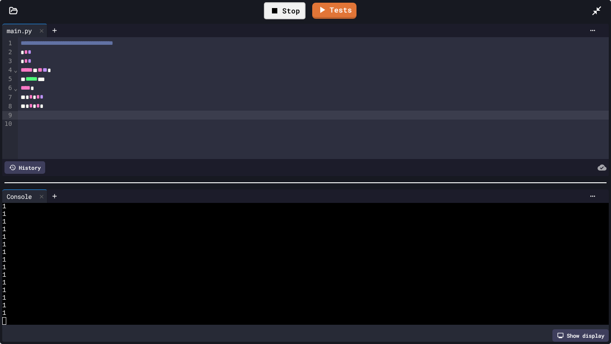
click at [31, 105] on span "*" at bounding box center [31, 105] width 4 height 6
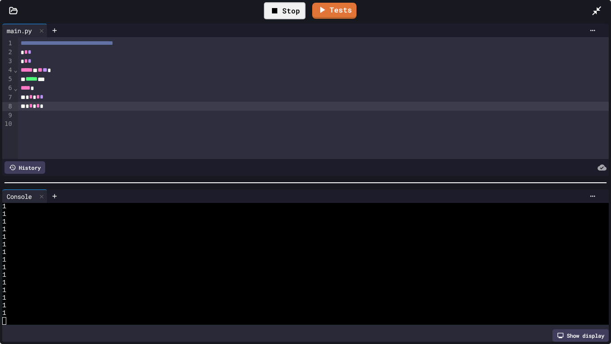
click at [63, 108] on div "* * * * *" at bounding box center [314, 106] width 592 height 9
click at [65, 96] on div "* * * * *" at bounding box center [314, 97] width 592 height 9
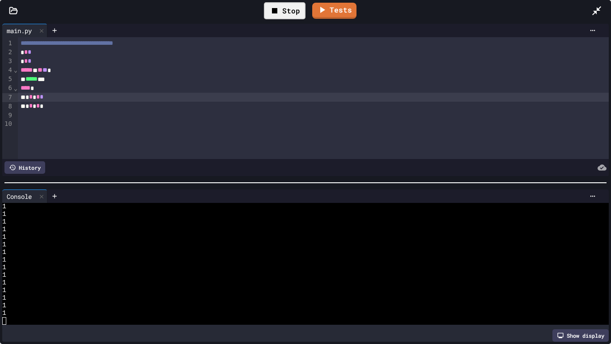
click at [67, 113] on div at bounding box center [314, 115] width 592 height 9
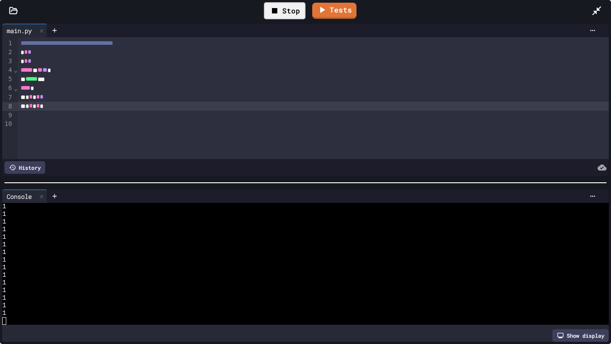
click at [63, 106] on div "* * * * *" at bounding box center [314, 106] width 592 height 9
click at [59, 96] on div "* * * * *" at bounding box center [314, 97] width 592 height 9
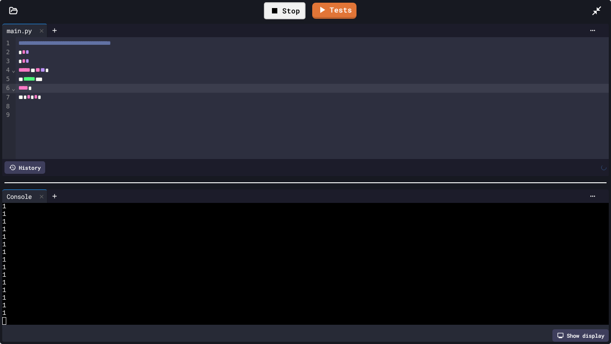
click at [280, 14] on icon at bounding box center [274, 10] width 11 height 11
click at [280, 14] on icon at bounding box center [283, 10] width 11 height 11
click at [280, 14] on icon at bounding box center [274, 10] width 11 height 11
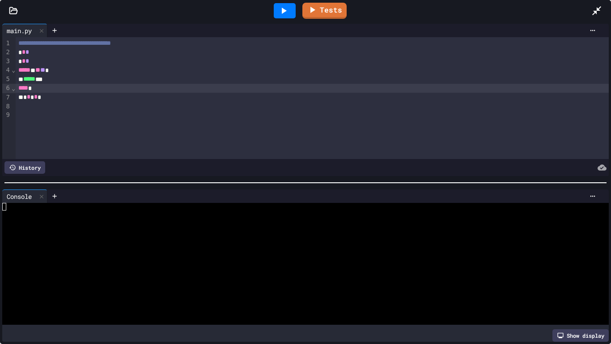
click at [51, 94] on div "* * * * *" at bounding box center [312, 97] width 593 height 9
click at [50, 91] on div "**** *" at bounding box center [312, 88] width 593 height 9
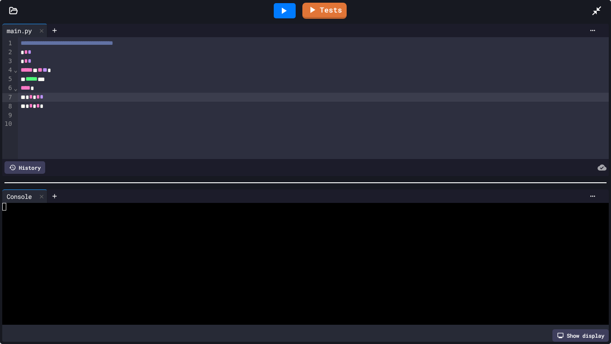
click at [273, 8] on div at bounding box center [284, 11] width 31 height 24
click at [276, 11] on div at bounding box center [285, 10] width 22 height 15
click at [283, 7] on div "Stop" at bounding box center [285, 10] width 42 height 17
click at [595, 9] on icon at bounding box center [597, 10] width 11 height 11
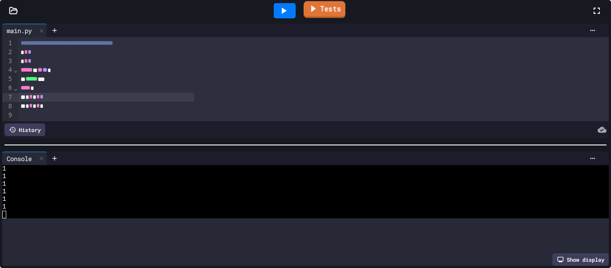
click at [345, 18] on link "Tests" at bounding box center [325, 9] width 42 height 17
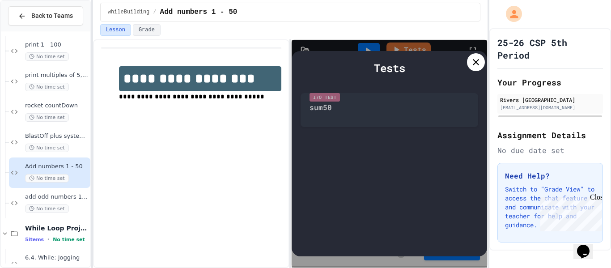
click at [477, 59] on icon at bounding box center [476, 62] width 11 height 11
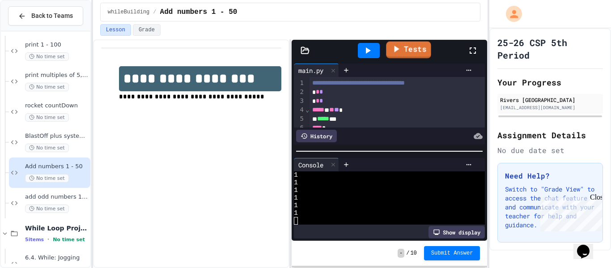
click at [407, 53] on link "Tests" at bounding box center [408, 50] width 45 height 17
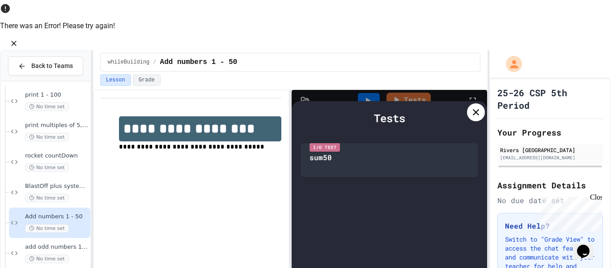
click at [18, 39] on icon "Close" at bounding box center [13, 43] width 9 height 9
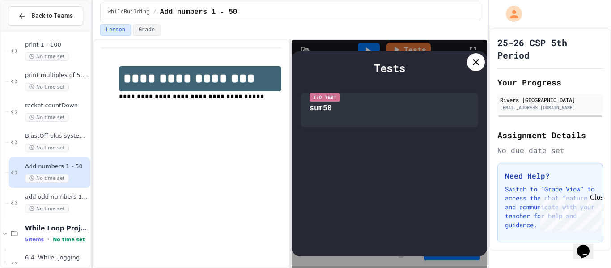
click at [477, 69] on div at bounding box center [476, 62] width 18 height 18
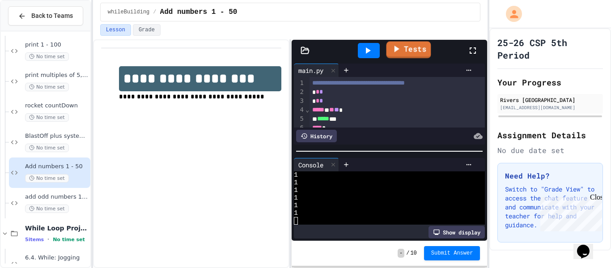
click at [393, 55] on link "Tests" at bounding box center [408, 49] width 45 height 17
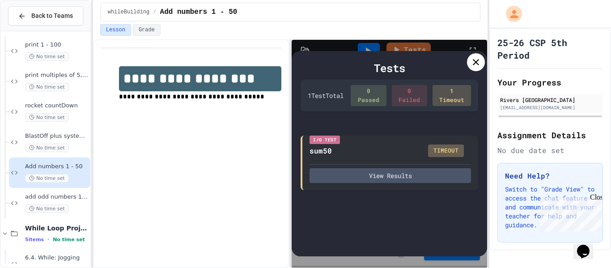
click at [480, 63] on icon at bounding box center [476, 62] width 11 height 11
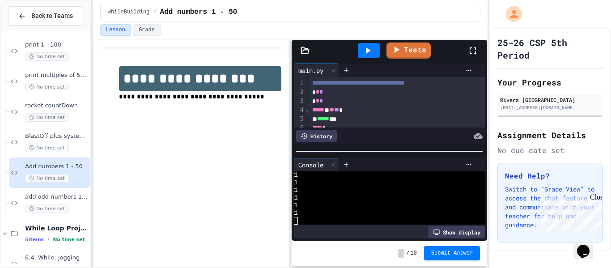
click at [476, 52] on icon at bounding box center [473, 50] width 11 height 11
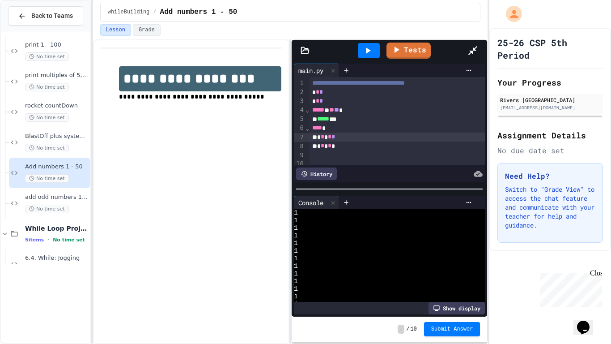
scroll to position [7538, 0]
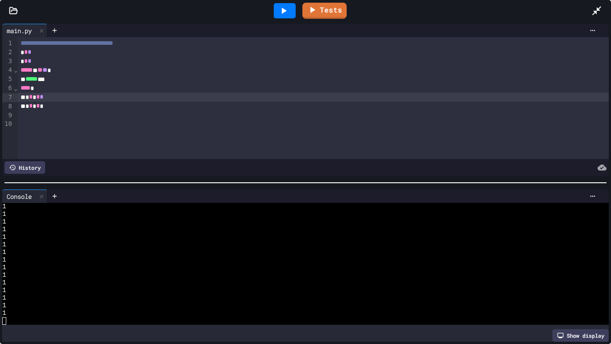
click at [285, 13] on icon at bounding box center [283, 10] width 11 height 11
click at [79, 110] on div "* * * * *" at bounding box center [314, 106] width 592 height 9
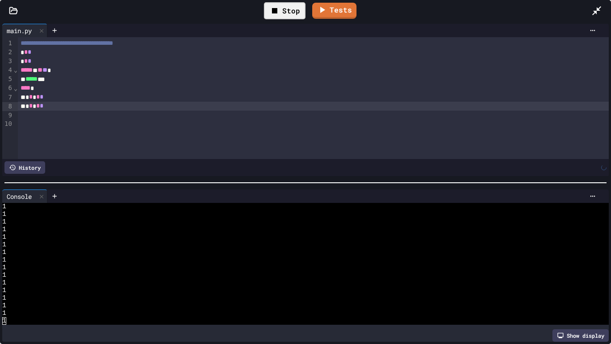
click at [278, 8] on icon at bounding box center [274, 10] width 11 height 11
click at [286, 9] on icon at bounding box center [283, 10] width 11 height 11
click at [60, 99] on div "* * * * *" at bounding box center [314, 97] width 592 height 9
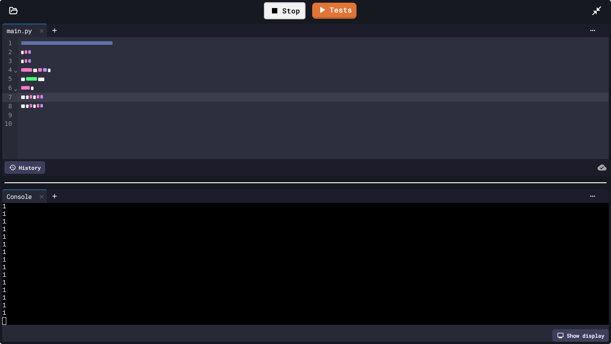
click at [62, 103] on div "* * * * *" at bounding box center [314, 106] width 592 height 9
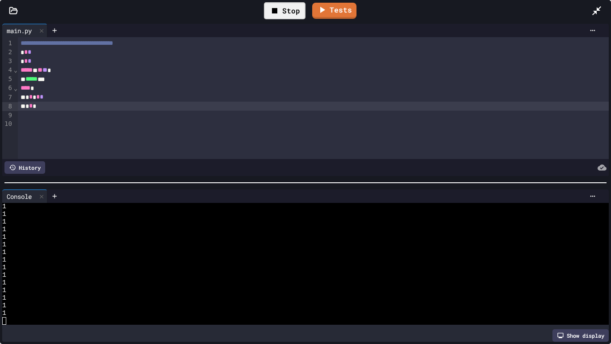
click at [274, 9] on icon at bounding box center [274, 10] width 5 height 5
click at [280, 9] on icon at bounding box center [283, 10] width 11 height 11
click at [134, 106] on div "* * *" at bounding box center [314, 106] width 592 height 9
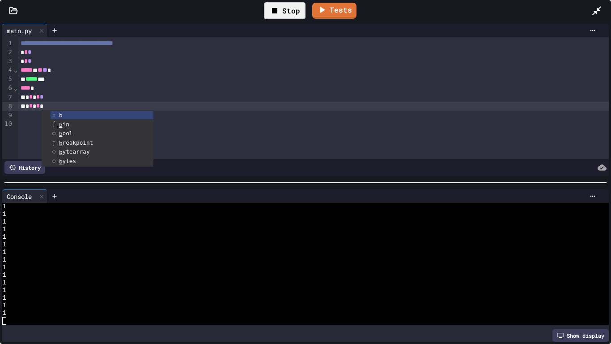
click at [296, 8] on div "Stop" at bounding box center [285, 10] width 42 height 17
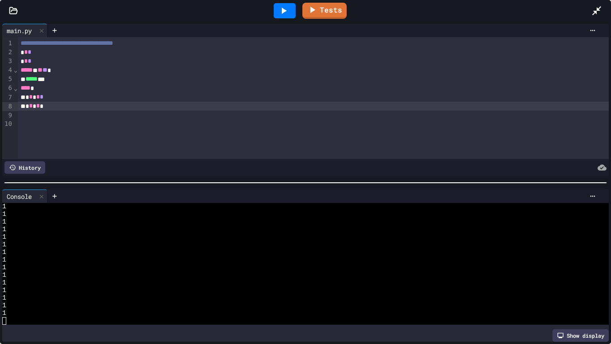
click at [296, 8] on div at bounding box center [285, 10] width 22 height 15
click at [293, 9] on div "Stop" at bounding box center [285, 10] width 42 height 17
click at [38, 80] on span "*****" at bounding box center [32, 79] width 12 height 6
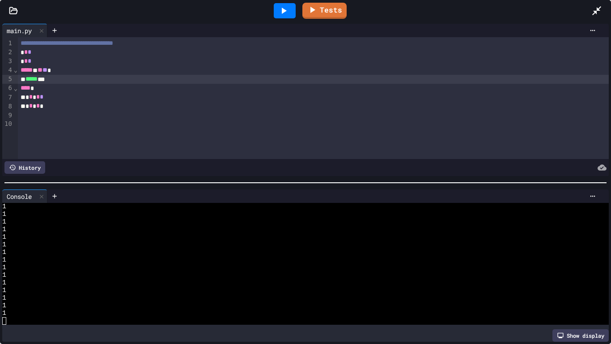
click at [48, 92] on div "**** *" at bounding box center [314, 88] width 592 height 9
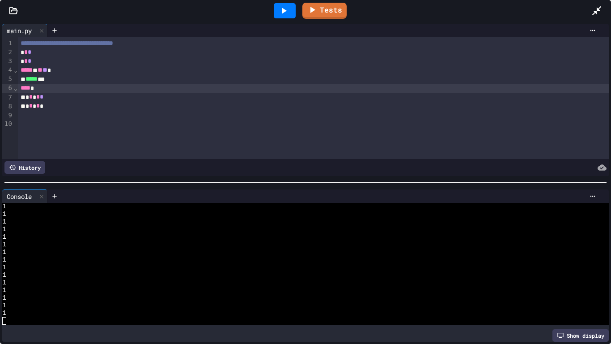
click at [59, 106] on div "* * * * *" at bounding box center [314, 106] width 592 height 9
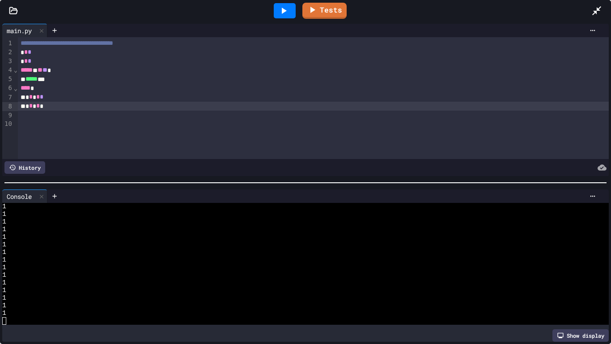
click at [64, 98] on div "* * * * *" at bounding box center [314, 97] width 592 height 9
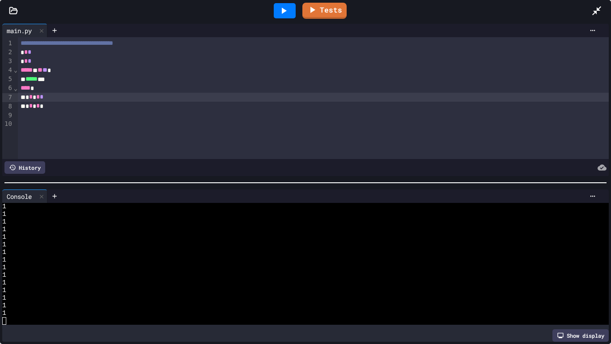
click at [56, 92] on div "**** *" at bounding box center [314, 88] width 592 height 9
click at [287, 10] on icon at bounding box center [283, 10] width 11 height 11
click at [285, 12] on div "Stop" at bounding box center [285, 10] width 42 height 17
click at [135, 99] on div "***** * *" at bounding box center [314, 97] width 592 height 9
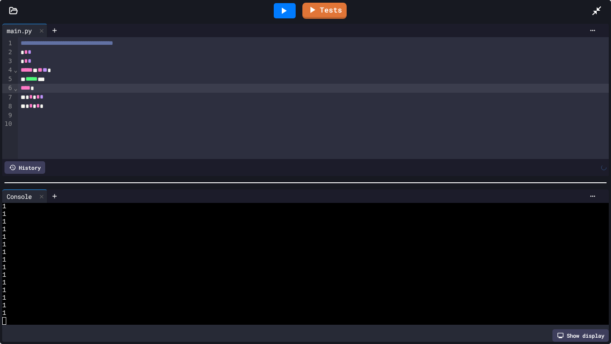
click at [70, 104] on div "* * * * *" at bounding box center [314, 106] width 592 height 9
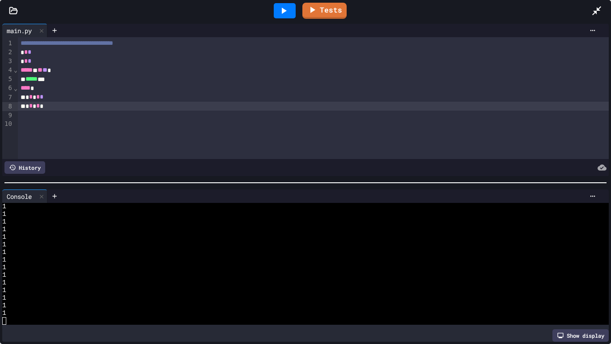
click at [273, 0] on div at bounding box center [284, 11] width 31 height 24
click at [285, 12] on icon at bounding box center [284, 11] width 5 height 6
click at [67, 83] on div "***** ***" at bounding box center [314, 79] width 592 height 9
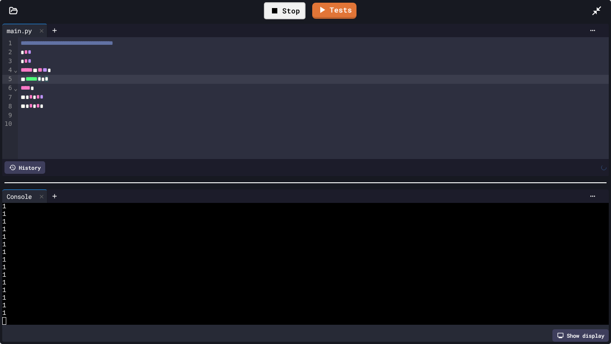
click at [50, 90] on div "**** *" at bounding box center [314, 88] width 592 height 9
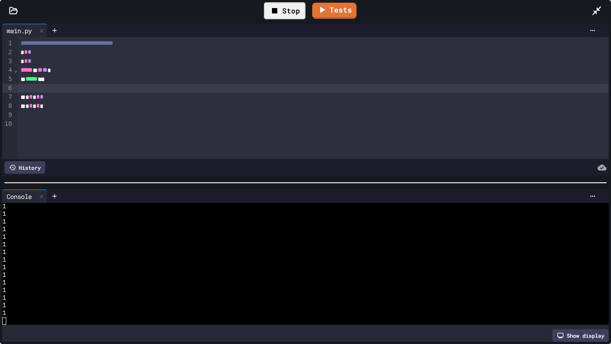
click at [301, 18] on div "Stop" at bounding box center [285, 10] width 42 height 17
click at [290, 13] on div at bounding box center [285, 10] width 22 height 15
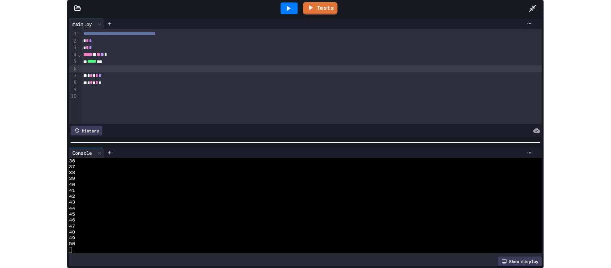
scroll to position [266, 0]
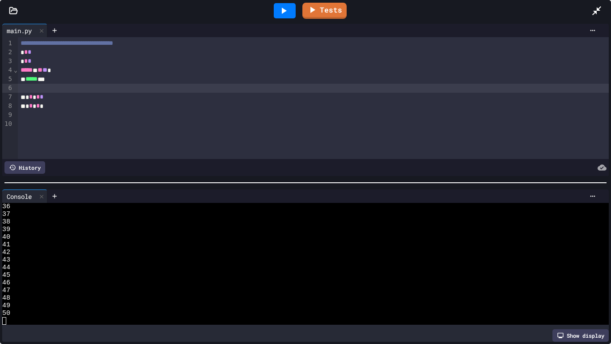
click at [598, 8] on icon at bounding box center [597, 10] width 11 height 11
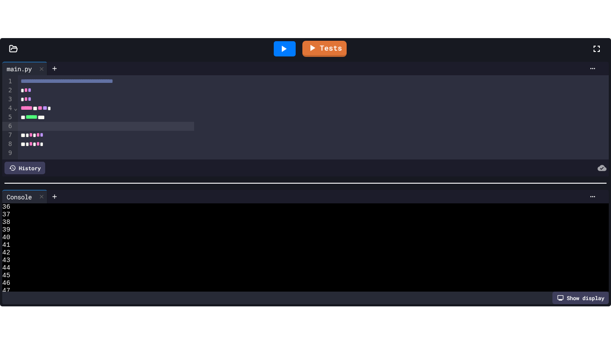
scroll to position [335, 0]
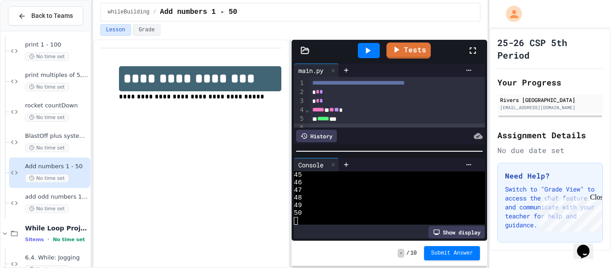
click at [408, 40] on div "Tests" at bounding box center [393, 50] width 149 height 24
click at [411, 44] on link "Tests" at bounding box center [409, 49] width 42 height 17
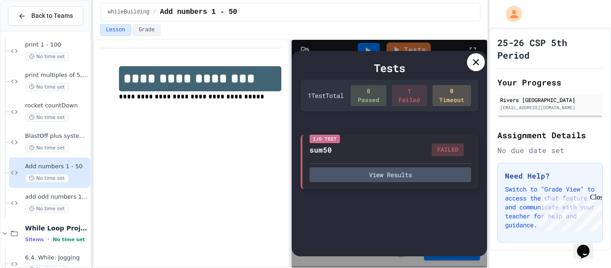
click at [405, 162] on div "I/O Test sum50 FAILED View Results" at bounding box center [390, 162] width 178 height 55
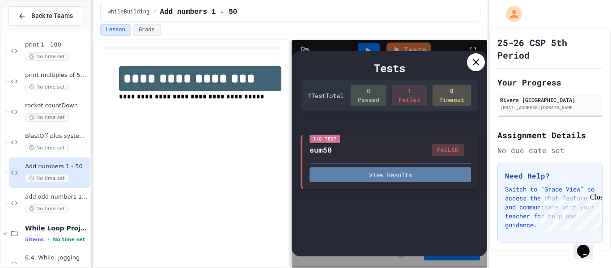
click at [411, 169] on button "View Results" at bounding box center [391, 174] width 162 height 15
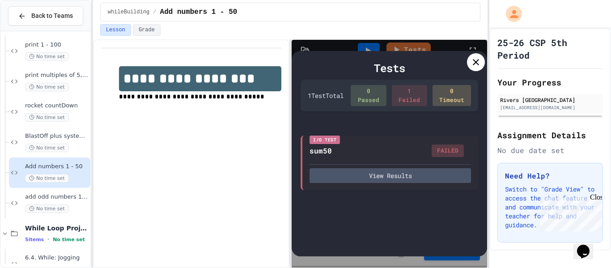
click at [473, 51] on div "Tests 1 Test Total 0 Passed 1 Failed 0 Timeout I/O Test sum50 FAILED View Resul…" at bounding box center [390, 153] width 196 height 205
click at [477, 61] on icon at bounding box center [476, 62] width 6 height 6
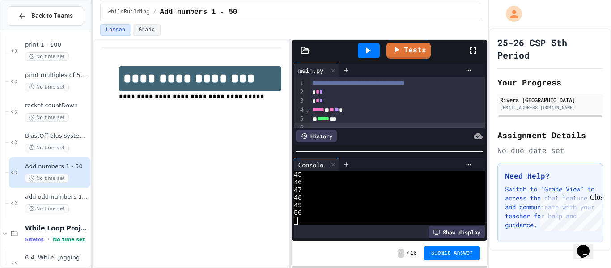
click at [476, 45] on icon at bounding box center [473, 50] width 11 height 11
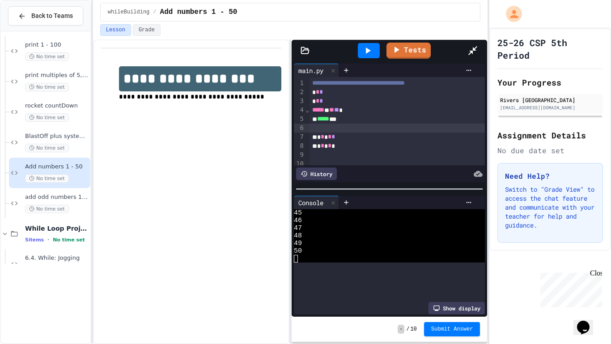
scroll to position [266, 0]
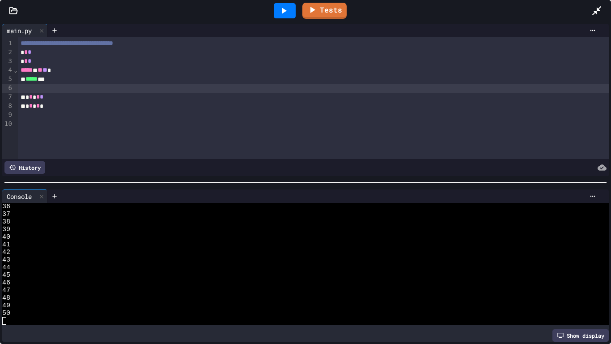
click at [81, 93] on div "* * * * *" at bounding box center [314, 97] width 592 height 9
click at [30, 99] on span "*" at bounding box center [31, 97] width 4 height 6
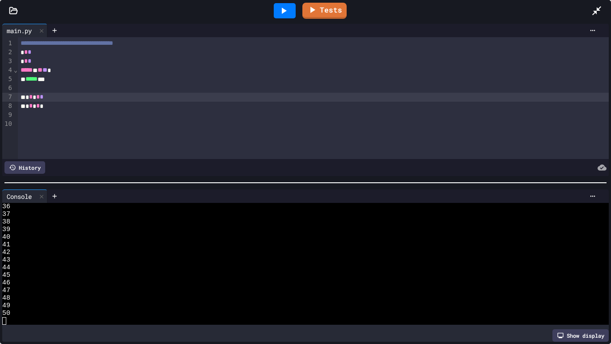
click at [39, 94] on span "*" at bounding box center [38, 97] width 4 height 6
click at [35, 90] on div at bounding box center [314, 88] width 592 height 9
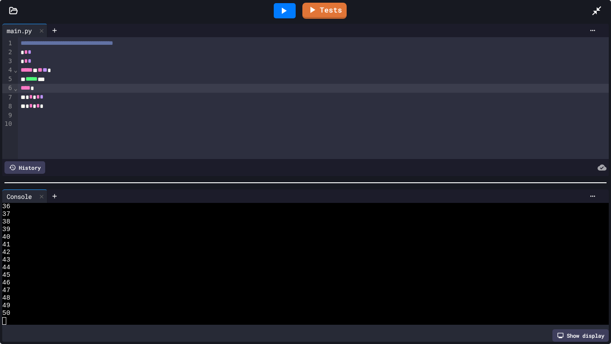
click at [279, 7] on icon at bounding box center [283, 10] width 11 height 11
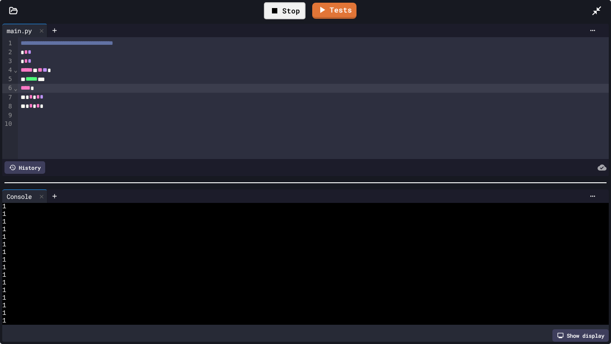
scroll to position [0, 0]
click at [281, 9] on div "Stop" at bounding box center [285, 10] width 42 height 17
click at [281, 9] on icon at bounding box center [283, 10] width 11 height 11
click at [281, 9] on div "Stop" at bounding box center [285, 10] width 42 height 17
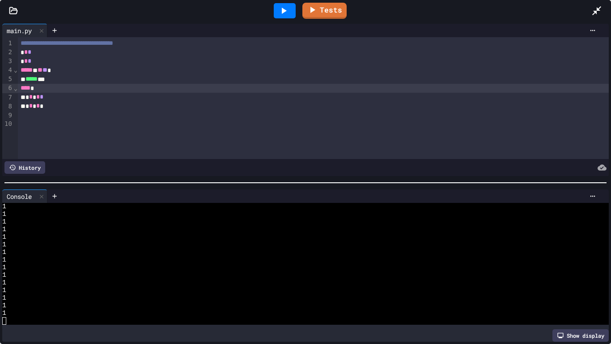
click at [38, 89] on div "**** *" at bounding box center [314, 88] width 592 height 9
click at [30, 88] on span "****" at bounding box center [26, 88] width 10 height 6
click at [287, 12] on icon at bounding box center [283, 10] width 11 height 11
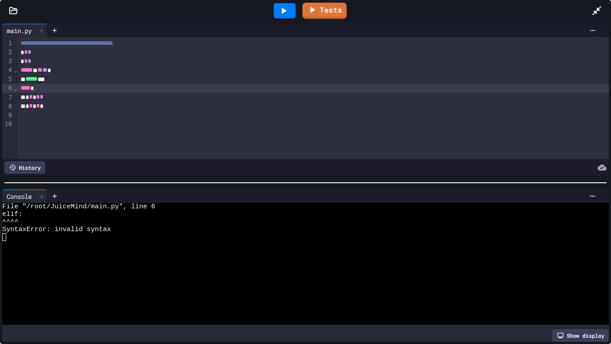
click at [30, 85] on span "****" at bounding box center [26, 88] width 10 height 6
click at [30, 88] on span "****" at bounding box center [26, 88] width 10 height 6
click at [286, 8] on icon at bounding box center [283, 10] width 11 height 11
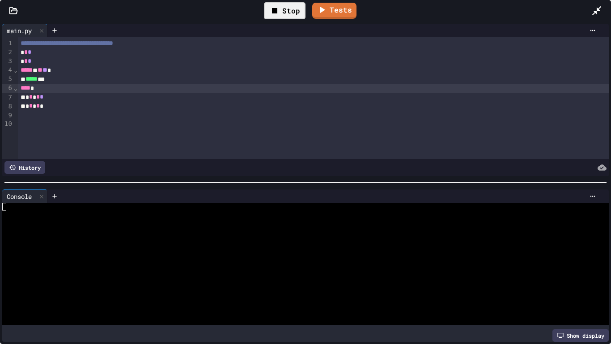
scroll to position [7607, 0]
click at [292, 18] on div "Stop" at bounding box center [285, 10] width 42 height 17
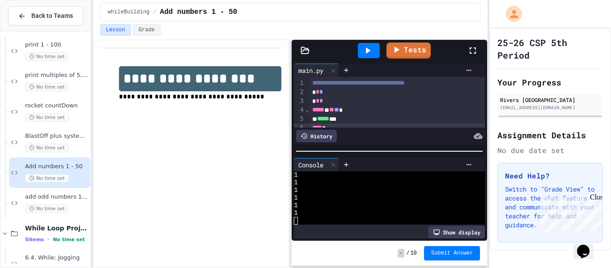
click at [474, 50] on icon at bounding box center [473, 50] width 11 height 11
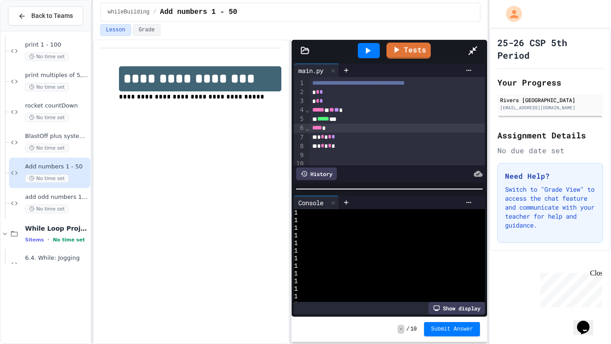
scroll to position [7538, 0]
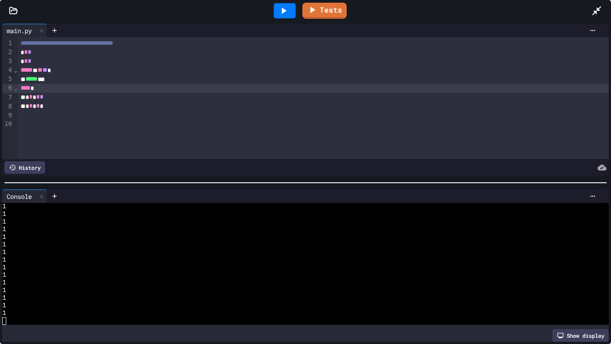
click at [56, 85] on div "**** *" at bounding box center [314, 88] width 592 height 9
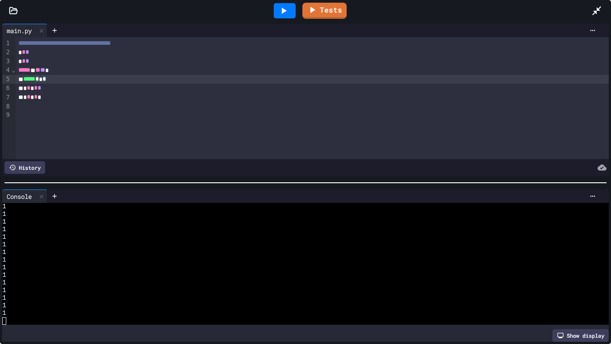
click at [74, 98] on div "* * * * *" at bounding box center [312, 97] width 593 height 9
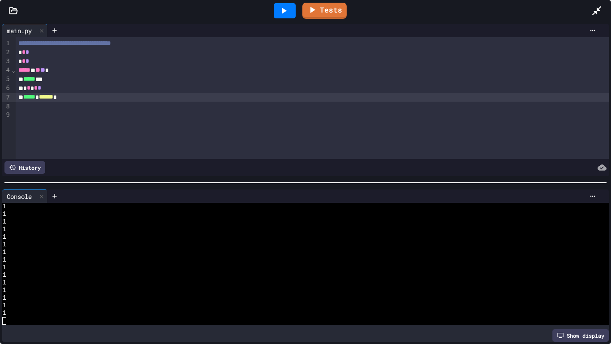
click at [282, 4] on div at bounding box center [285, 10] width 22 height 15
click at [30, 64] on div "* * *" at bounding box center [312, 61] width 593 height 9
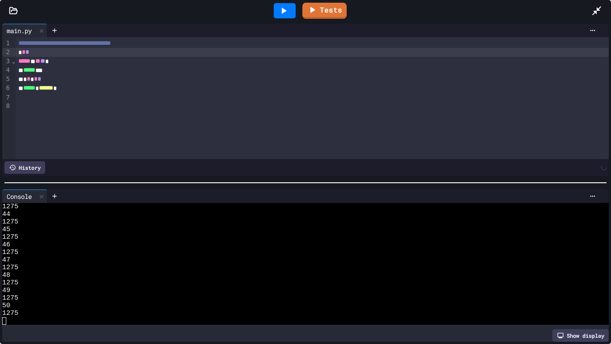
click at [268, 8] on div "Tests" at bounding box center [309, 11] width 565 height 24
click at [283, 9] on icon at bounding box center [284, 11] width 5 height 6
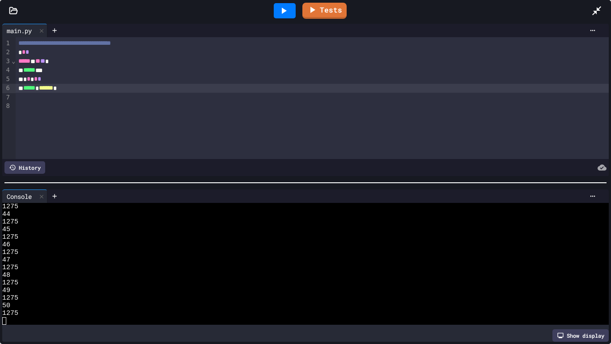
click at [22, 85] on div "***** * ****** *" at bounding box center [312, 88] width 593 height 9
click at [26, 88] on span "*****" at bounding box center [29, 88] width 12 height 6
click at [281, 15] on icon at bounding box center [283, 10] width 11 height 11
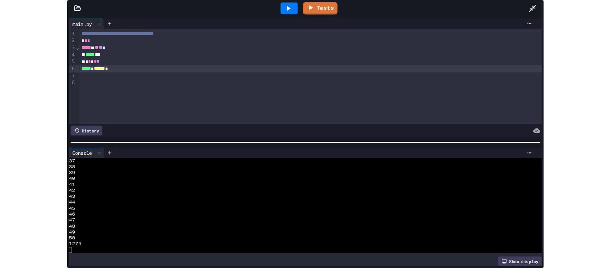
scroll to position [274, 0]
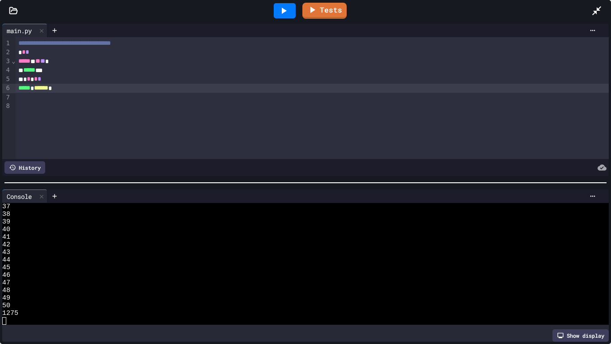
click at [591, 13] on div "Tests" at bounding box center [309, 11] width 565 height 24
click at [597, 9] on icon at bounding box center [596, 10] width 9 height 9
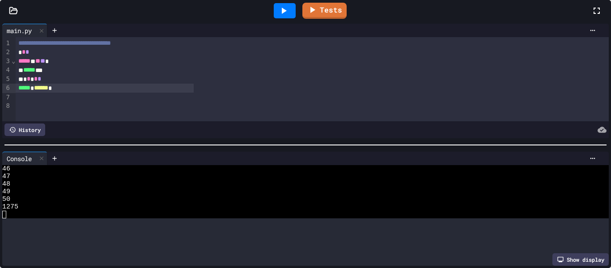
scroll to position [342, 0]
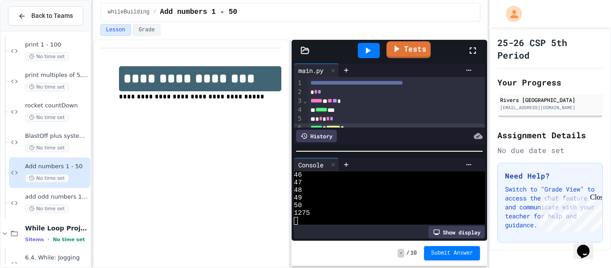
click at [417, 56] on link "Tests" at bounding box center [409, 49] width 44 height 17
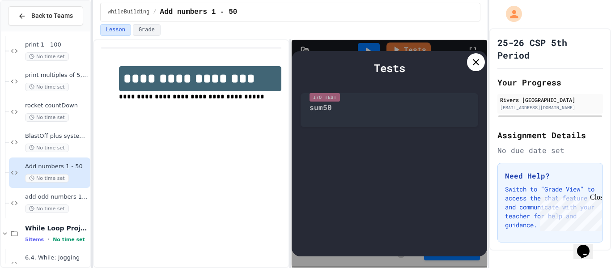
click at [477, 66] on icon at bounding box center [476, 62] width 11 height 11
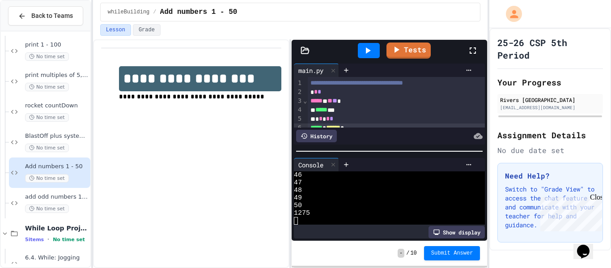
click at [366, 49] on icon at bounding box center [368, 50] width 5 height 6
click at [394, 50] on icon at bounding box center [397, 48] width 10 height 11
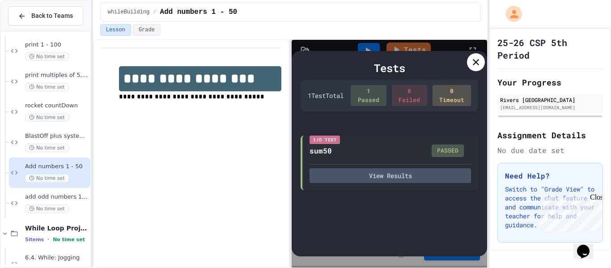
click at [476, 64] on icon at bounding box center [476, 62] width 11 height 11
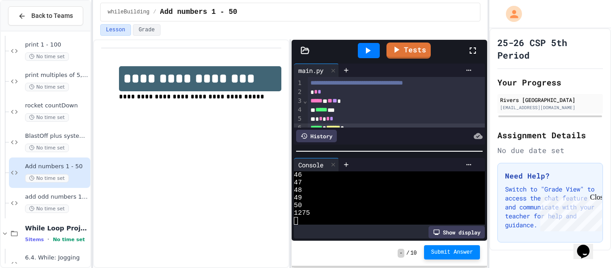
click at [443, 255] on span "Submit Answer" at bounding box center [452, 252] width 42 height 7
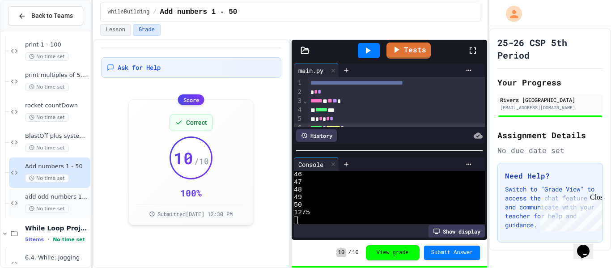
click at [45, 200] on span "add odd numbers 1-1000" at bounding box center [57, 197] width 64 height 8
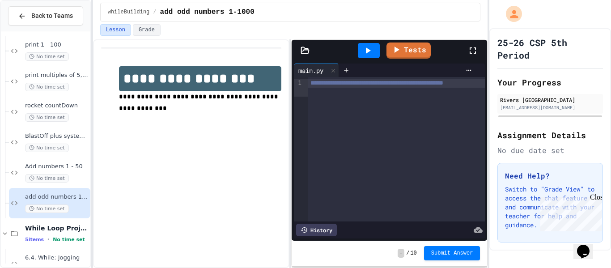
click at [360, 102] on div "**********" at bounding box center [397, 149] width 178 height 145
click at [406, 104] on div "**********" at bounding box center [397, 149] width 178 height 145
click at [400, 108] on div "**********" at bounding box center [397, 149] width 178 height 145
click at [337, 102] on div "**********" at bounding box center [397, 149] width 178 height 145
click at [198, 242] on div "**********" at bounding box center [191, 153] width 196 height 229
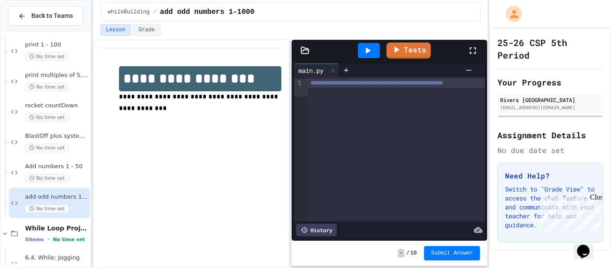
click at [473, 50] on icon at bounding box center [473, 50] width 11 height 11
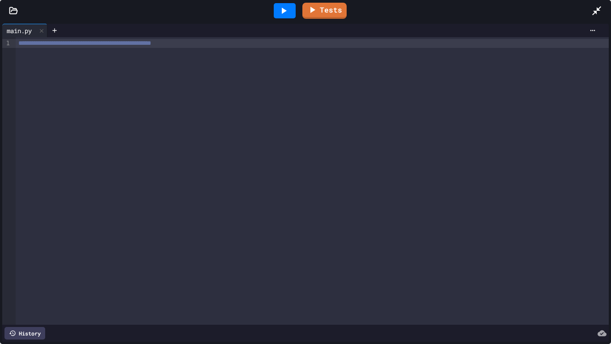
click at [131, 58] on div "**********" at bounding box center [312, 180] width 593 height 287
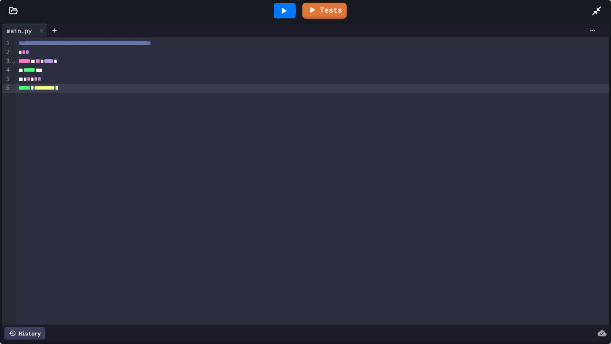
click at [289, 8] on icon at bounding box center [283, 10] width 11 height 11
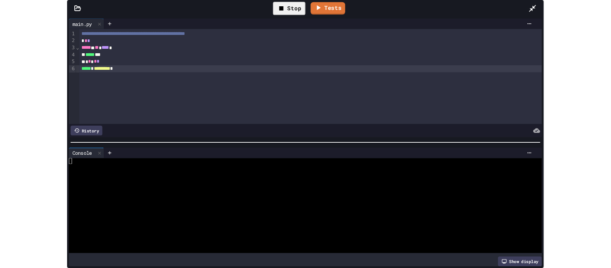
scroll to position [3697, 0]
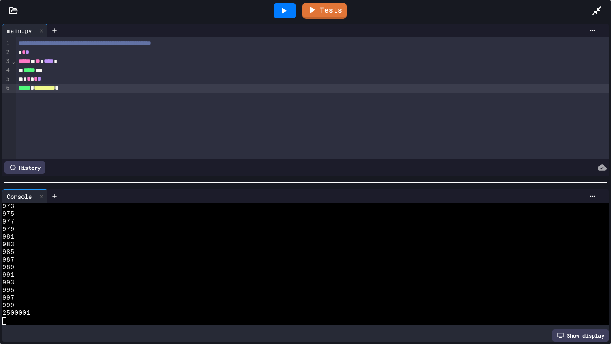
click at [598, 7] on icon at bounding box center [597, 10] width 11 height 11
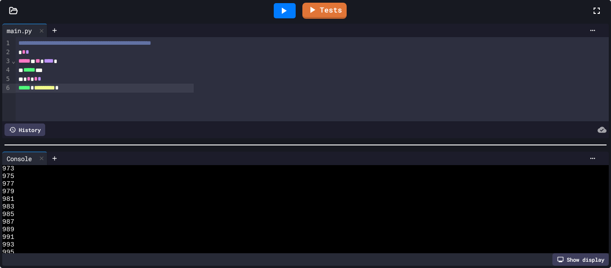
scroll to position [3765, 0]
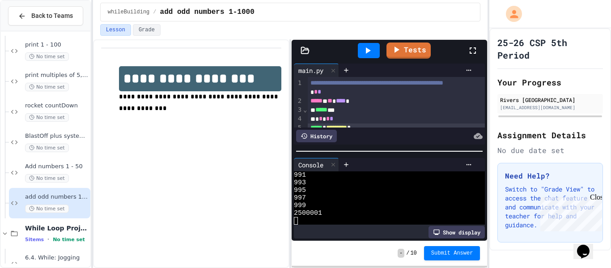
click at [367, 47] on icon at bounding box center [367, 50] width 11 height 11
click at [401, 49] on icon at bounding box center [396, 49] width 11 height 11
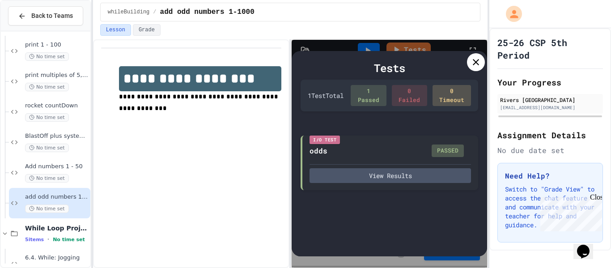
click at [475, 61] on icon at bounding box center [476, 62] width 6 height 6
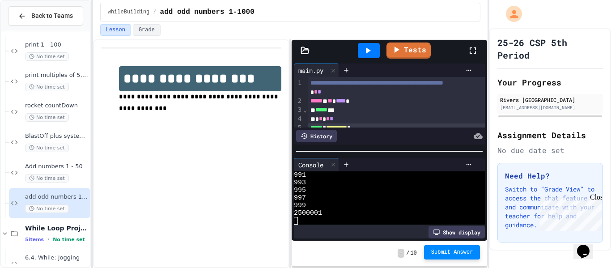
click at [468, 249] on span "Submit Answer" at bounding box center [452, 252] width 42 height 7
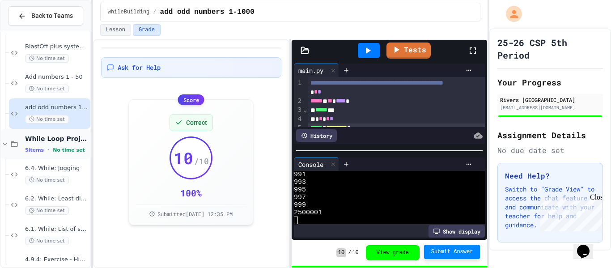
click at [36, 143] on div "While Loop Projects 5 items • No time set" at bounding box center [57, 144] width 64 height 19
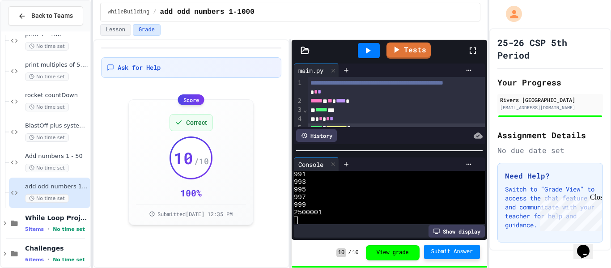
scroll to position [86, 0]
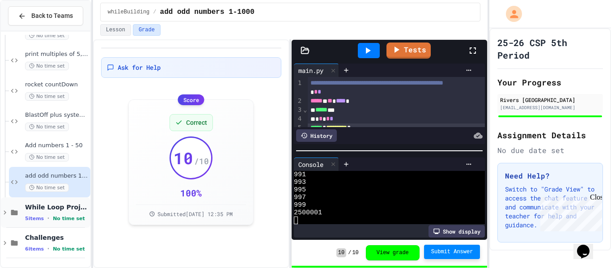
click at [56, 209] on span "While Loop Projects" at bounding box center [57, 207] width 64 height 8
click at [55, 252] on span "No time set" at bounding box center [47, 248] width 44 height 9
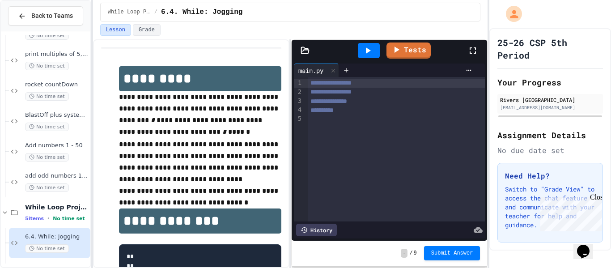
click at [477, 48] on icon at bounding box center [473, 50] width 11 height 11
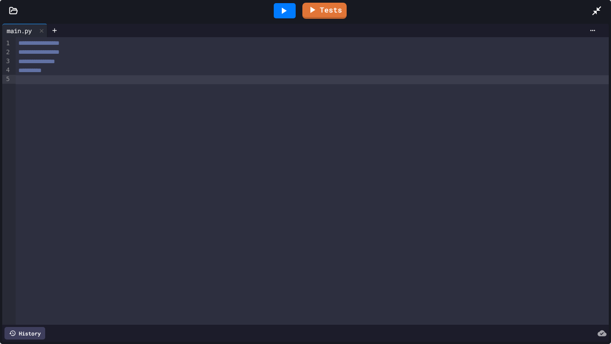
click at [214, 99] on div "**********" at bounding box center [312, 180] width 593 height 287
click at [234, 89] on div "**********" at bounding box center [312, 180] width 593 height 287
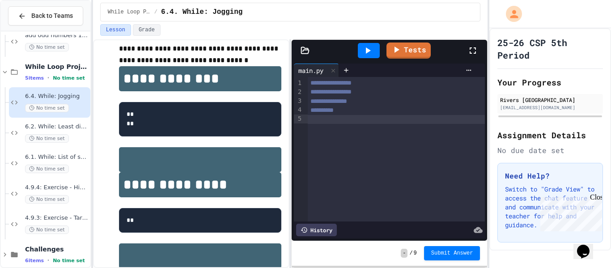
scroll to position [238, 0]
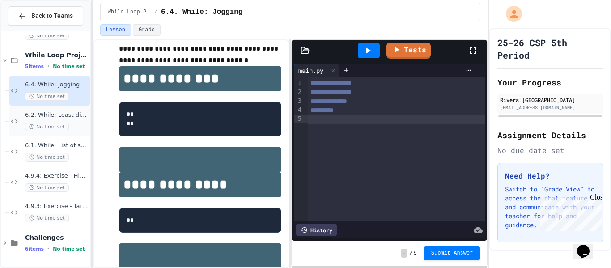
click at [55, 123] on span "No time set" at bounding box center [47, 127] width 44 height 9
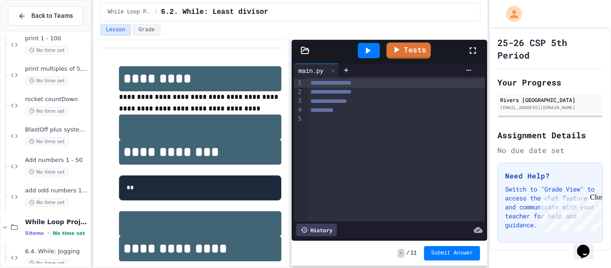
scroll to position [68, 0]
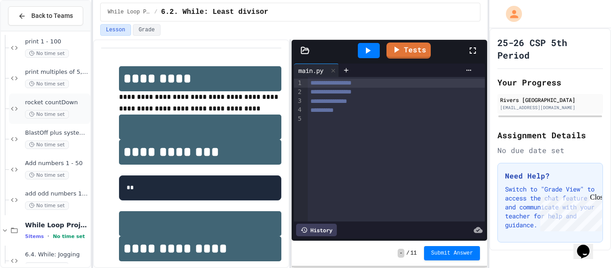
click at [47, 109] on div "rocket countDown No time set" at bounding box center [57, 109] width 64 height 20
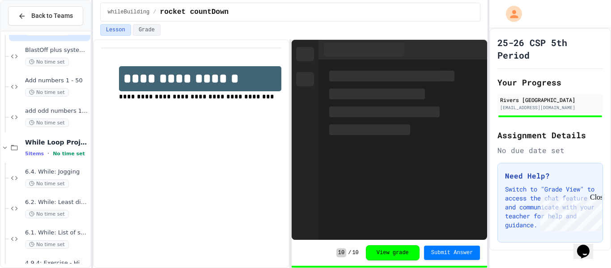
scroll to position [155, 0]
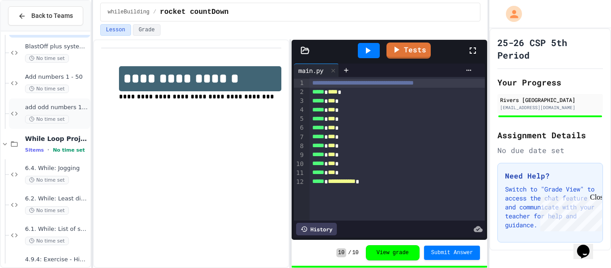
click at [50, 119] on span "No time set" at bounding box center [47, 119] width 44 height 9
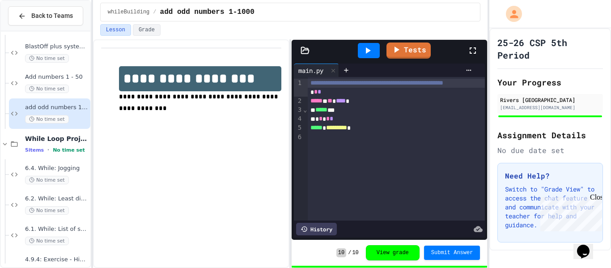
click at [475, 47] on icon at bounding box center [473, 50] width 6 height 6
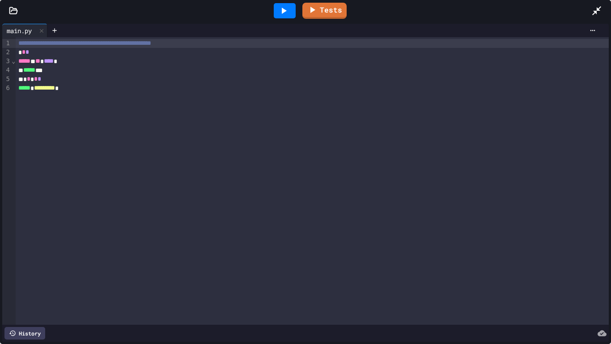
click at [120, 87] on div "***** * ********* *" at bounding box center [312, 88] width 593 height 9
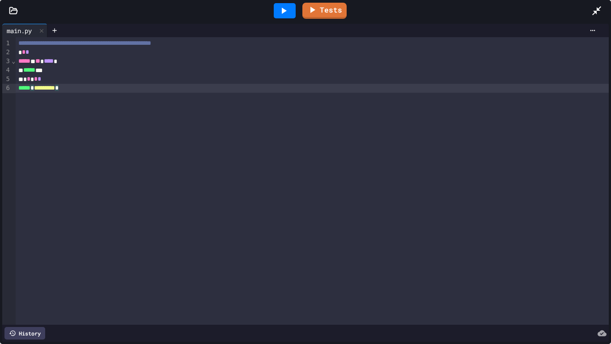
click at [67, 80] on div "* * * * *" at bounding box center [312, 79] width 593 height 9
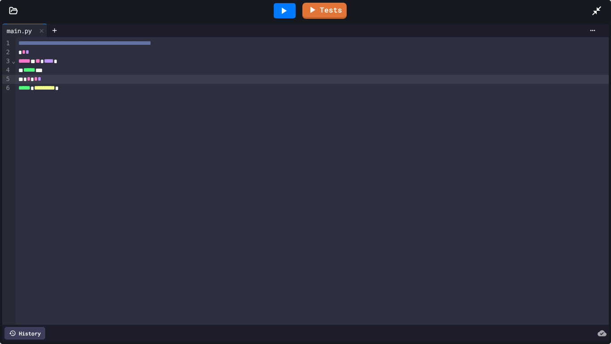
click at [111, 86] on div "***** * ********* *" at bounding box center [312, 88] width 593 height 9
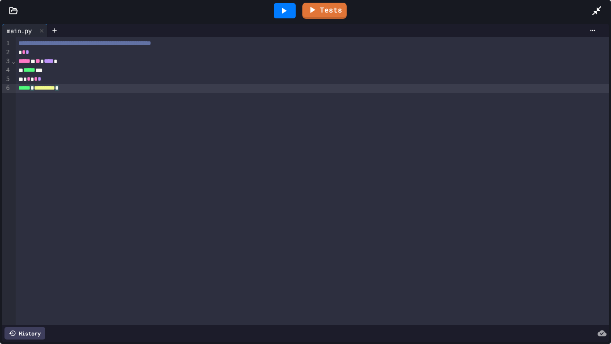
click at [349, 67] on div "***** ***" at bounding box center [312, 70] width 593 height 9
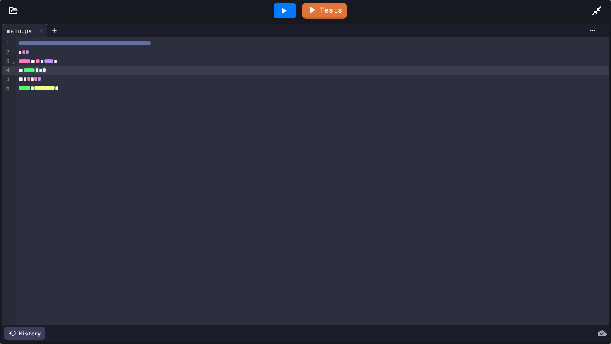
click at [240, 70] on div "***** * * *" at bounding box center [312, 70] width 593 height 9
click at [116, 108] on div "**********" at bounding box center [312, 180] width 593 height 287
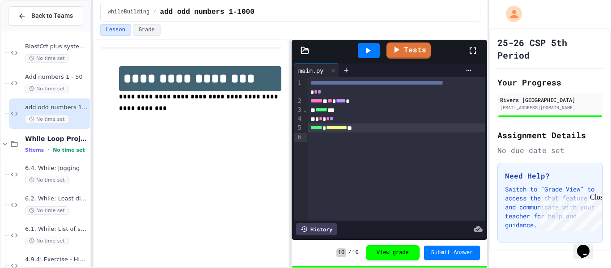
click at [471, 268] on div at bounding box center [305, 269] width 611 height 0
click at [473, 50] on icon at bounding box center [473, 50] width 11 height 11
click at [129, 51] on div "**********" at bounding box center [191, 91] width 180 height 88
